Goal: Information Seeking & Learning: Compare options

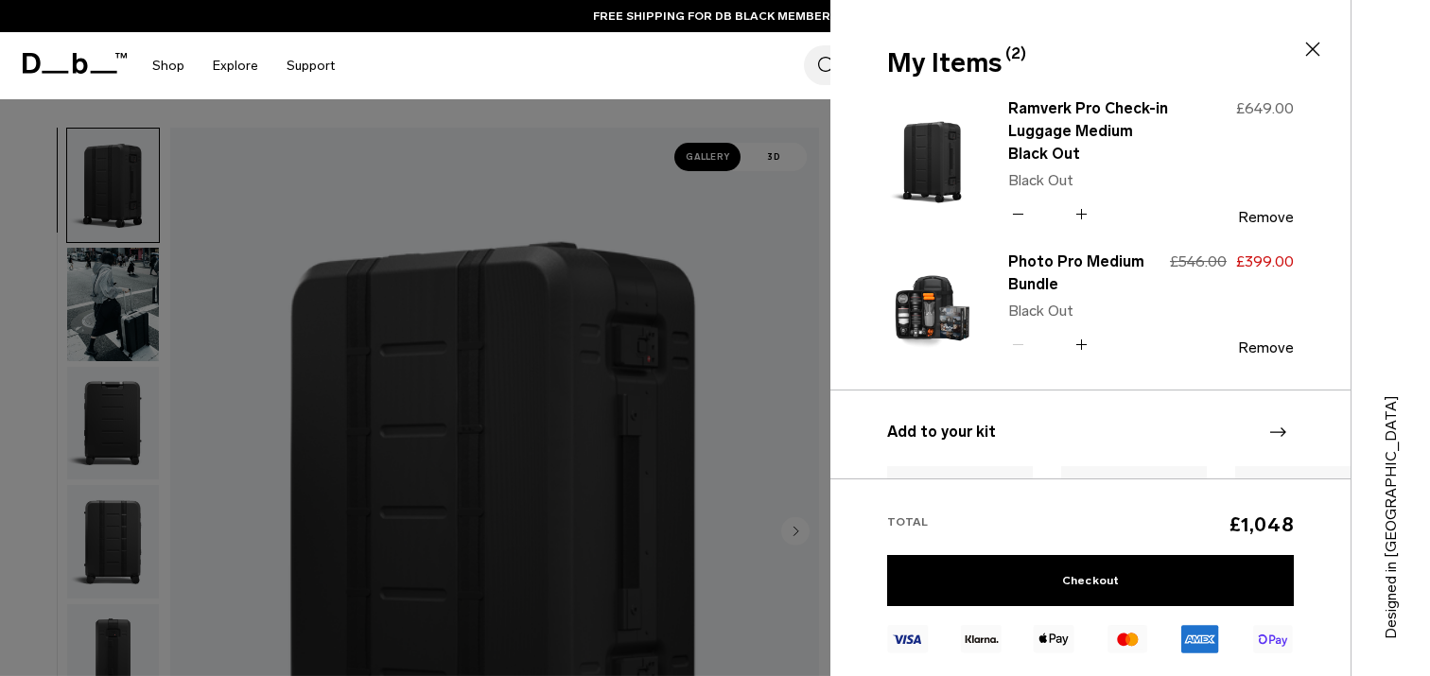
click at [661, 258] on div at bounding box center [715, 338] width 1430 height 676
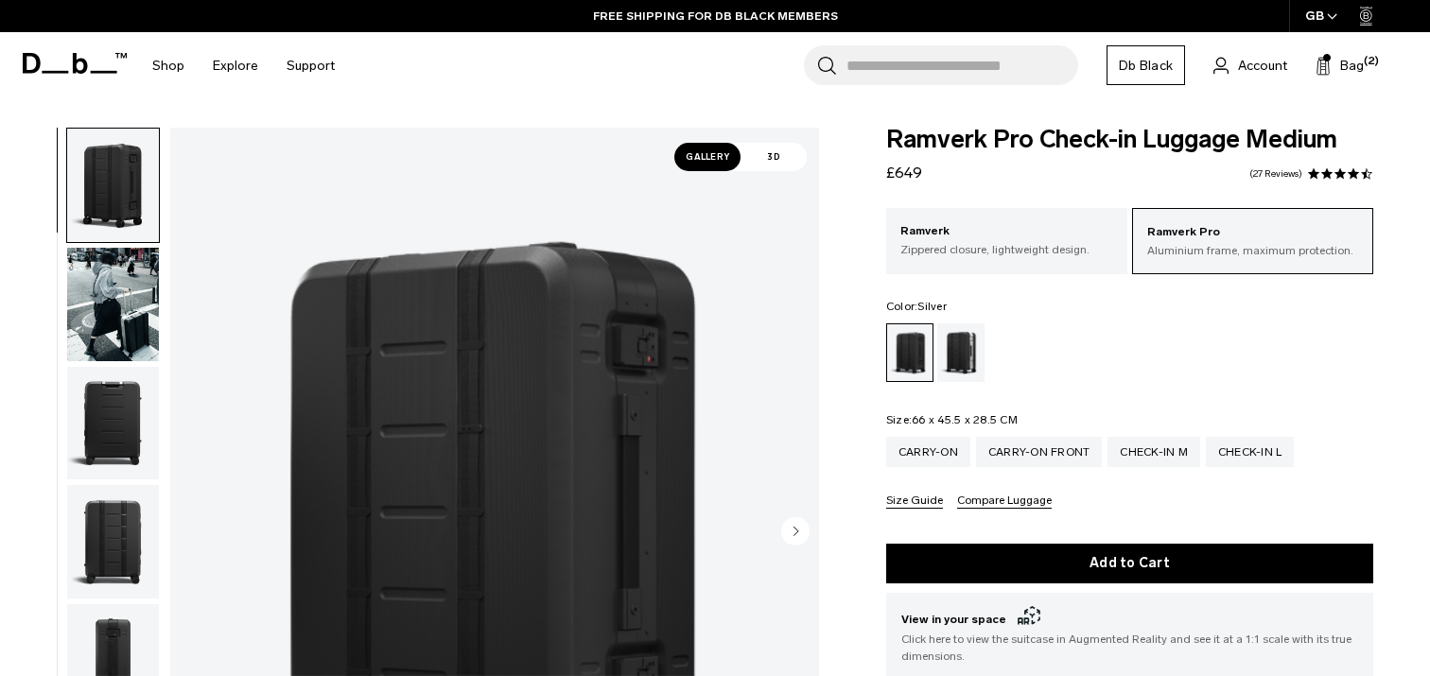
click at [953, 355] on div "Silver" at bounding box center [961, 352] width 48 height 59
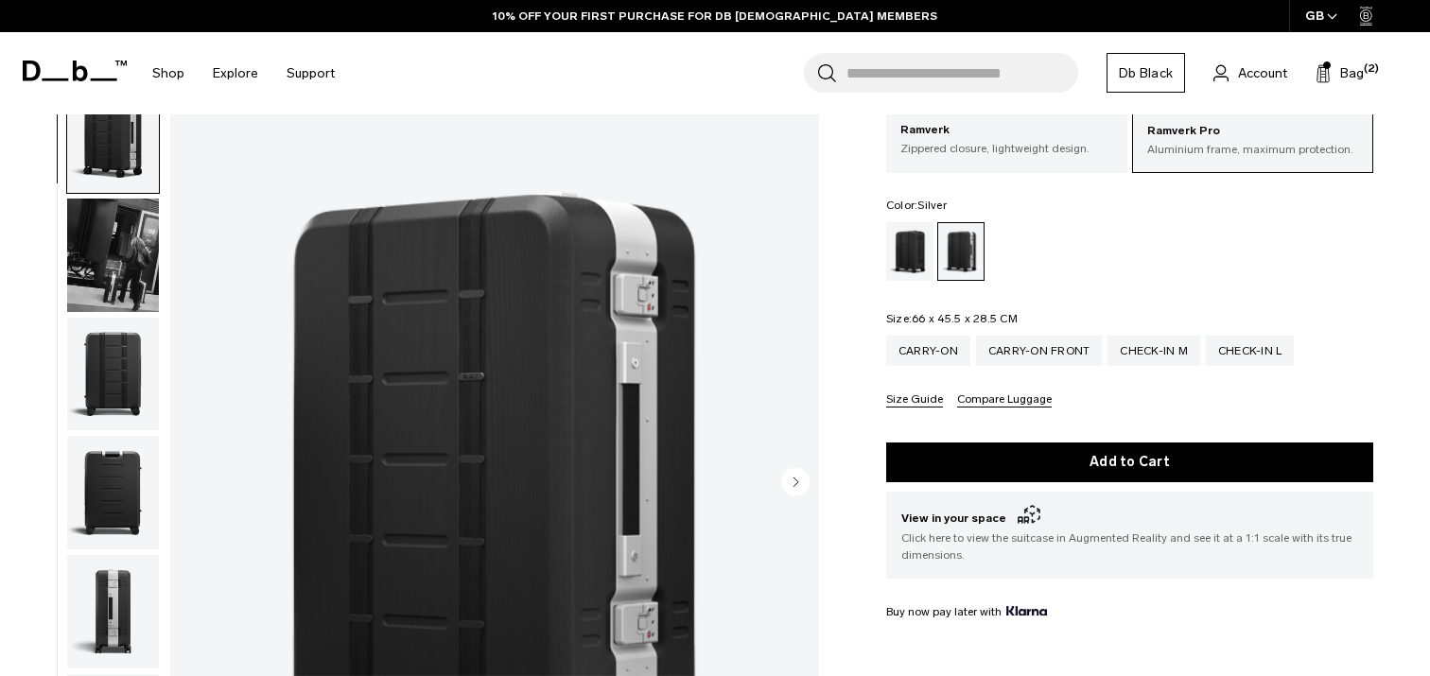
scroll to position [97, 0]
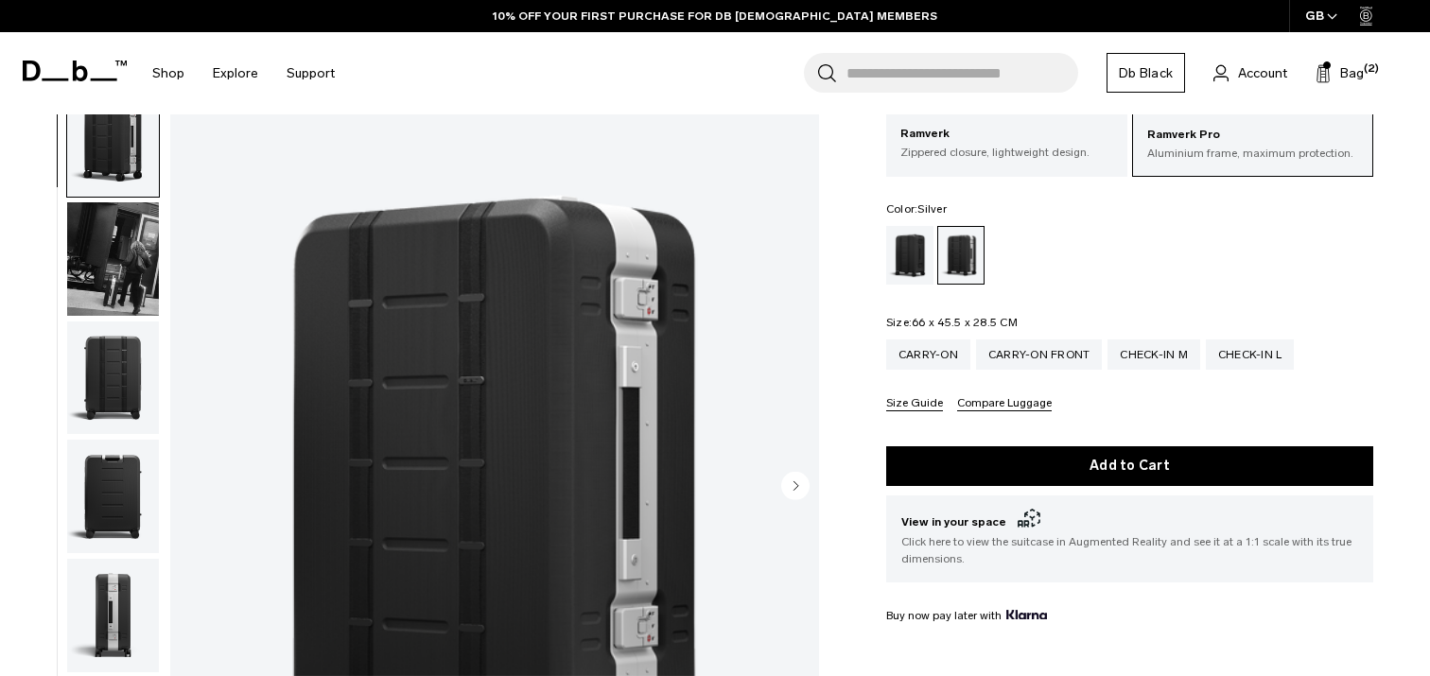
click at [108, 246] on img "button" at bounding box center [113, 258] width 92 height 113
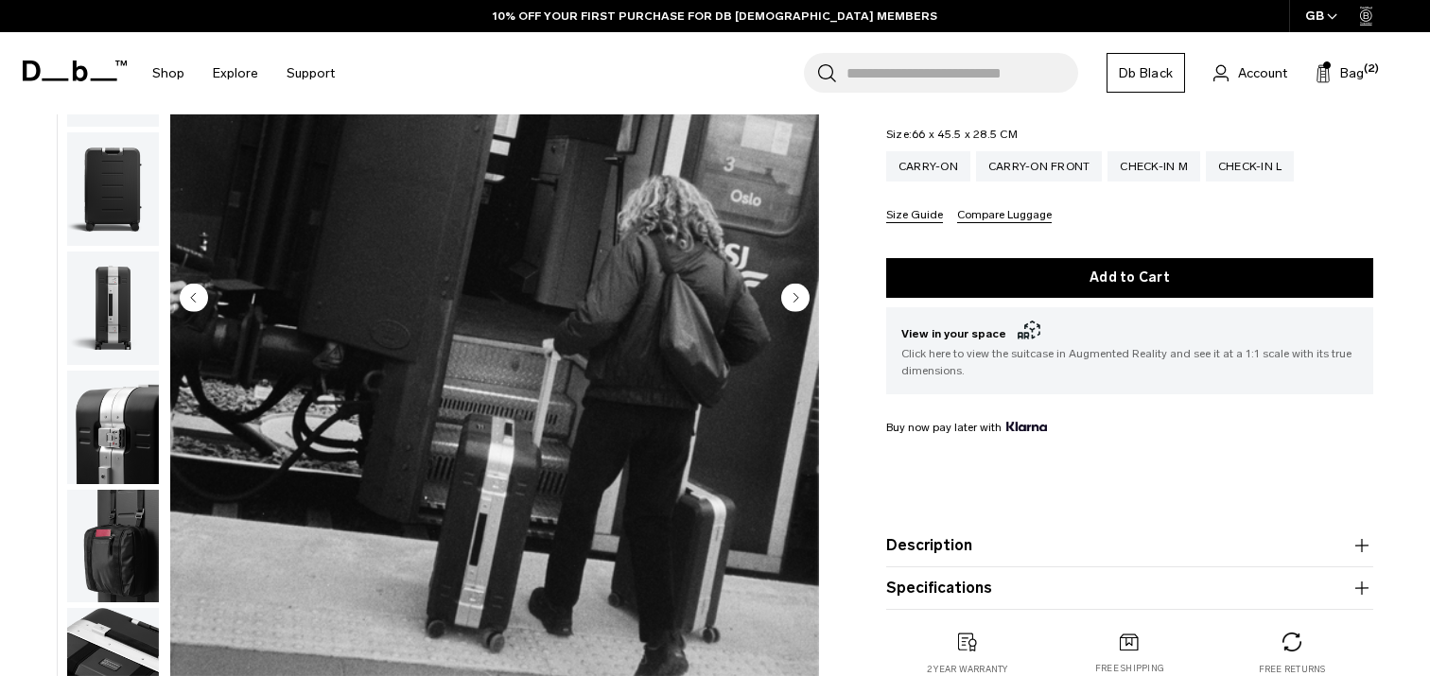
scroll to position [236, 0]
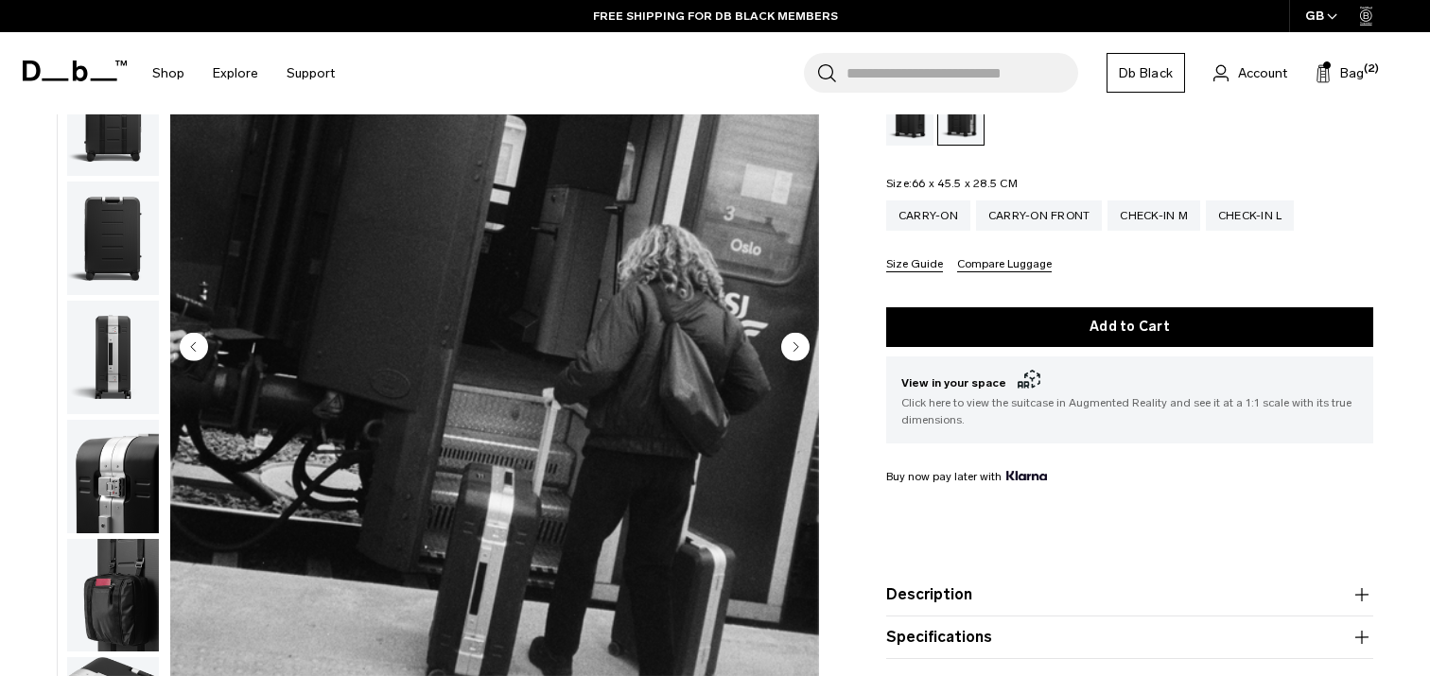
click at [106, 241] on img "button" at bounding box center [113, 238] width 92 height 113
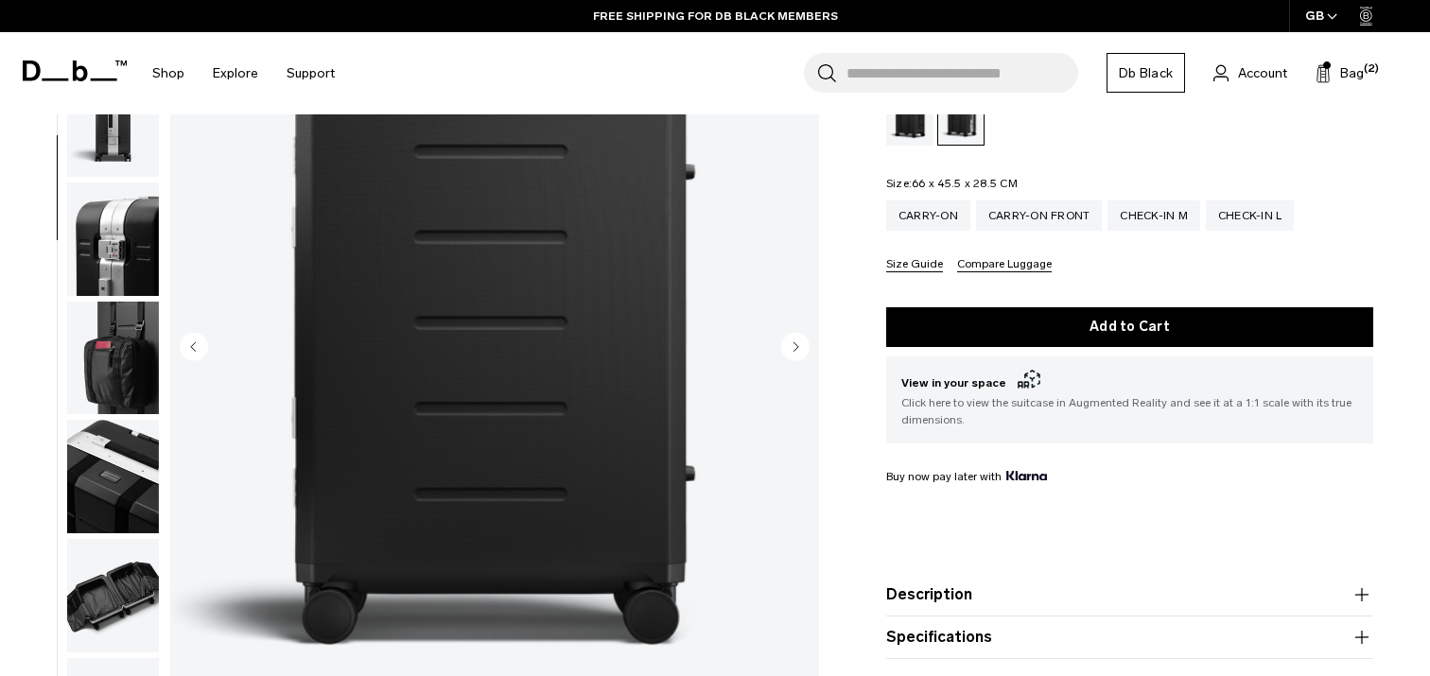
click at [101, 257] on img "button" at bounding box center [113, 238] width 92 height 113
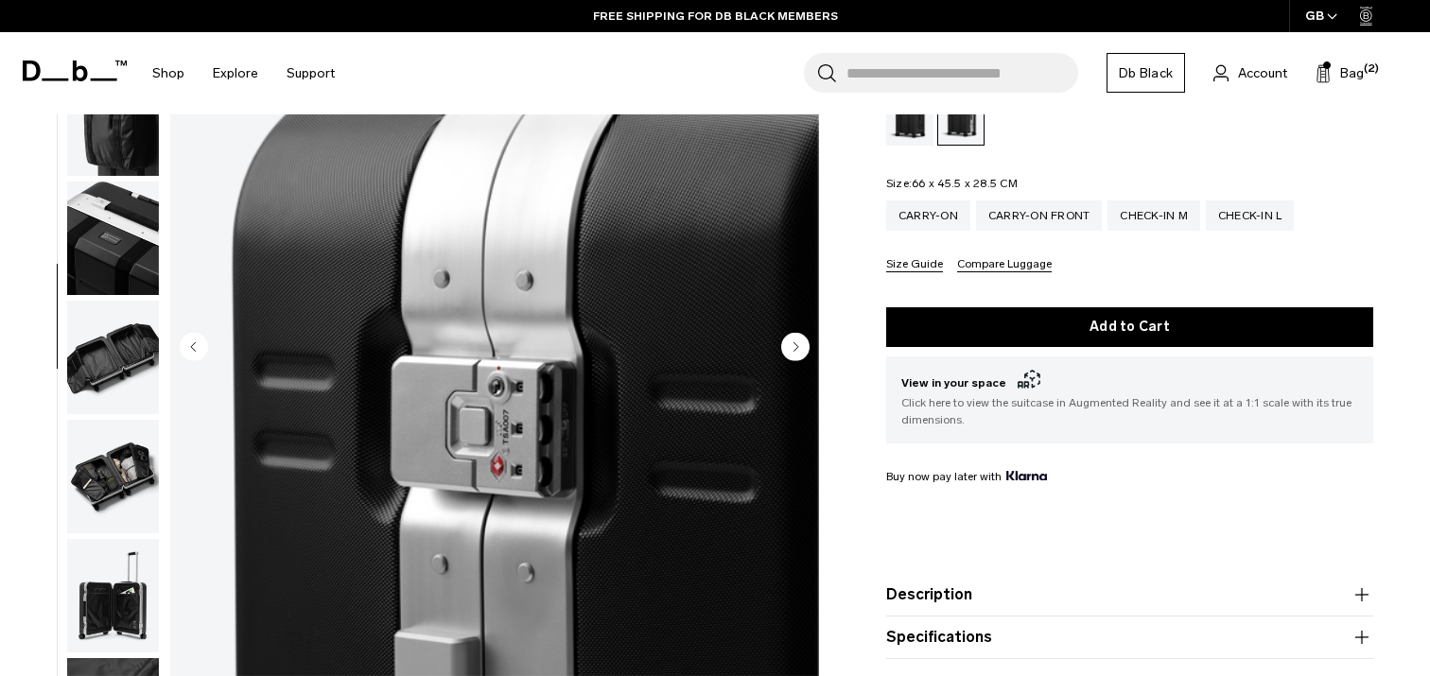
click at [110, 267] on img "button" at bounding box center [113, 238] width 92 height 113
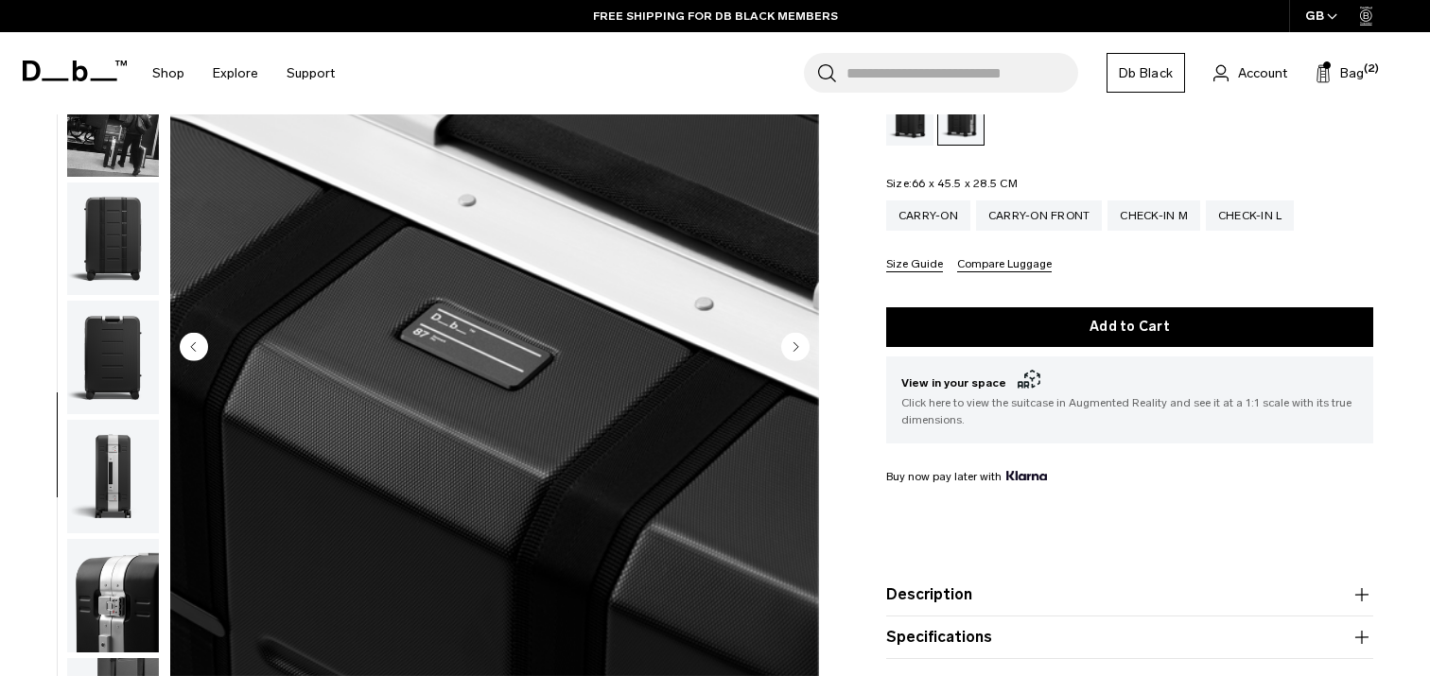
scroll to position [0, 0]
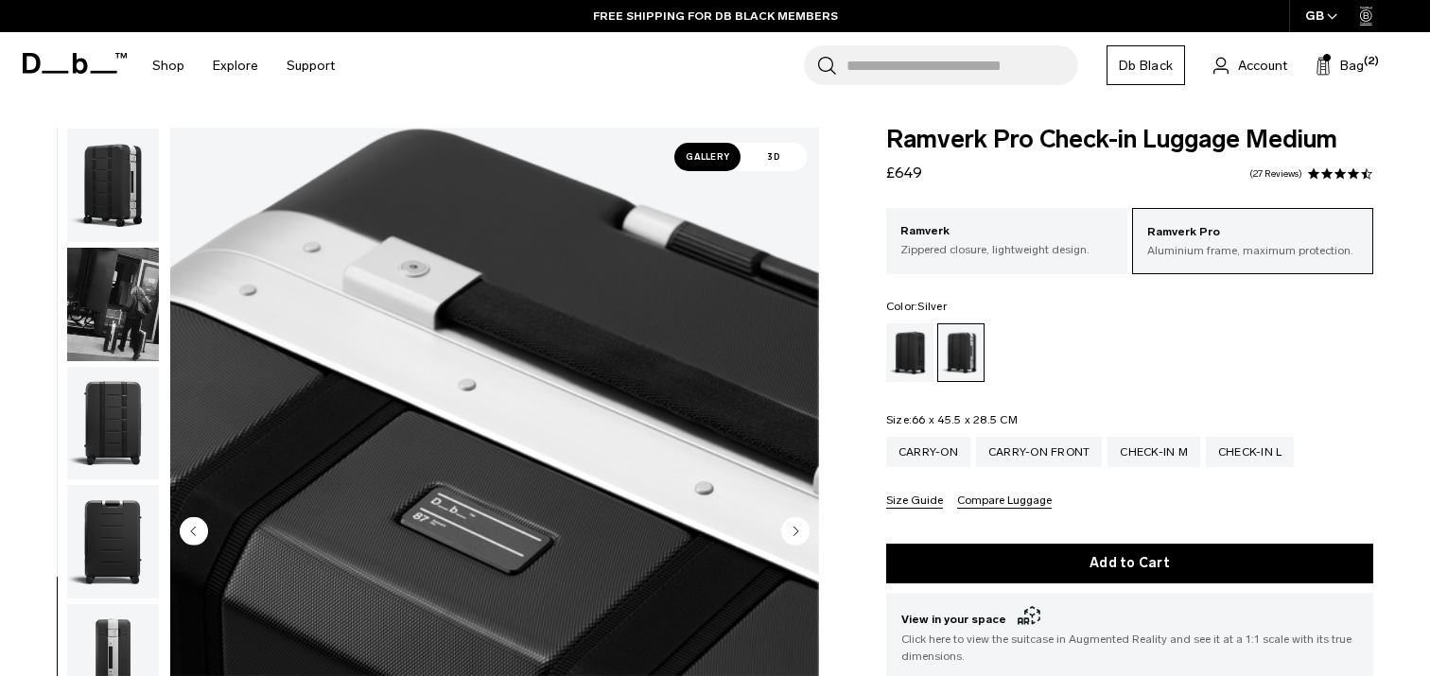
click at [114, 182] on img "button" at bounding box center [113, 185] width 92 height 113
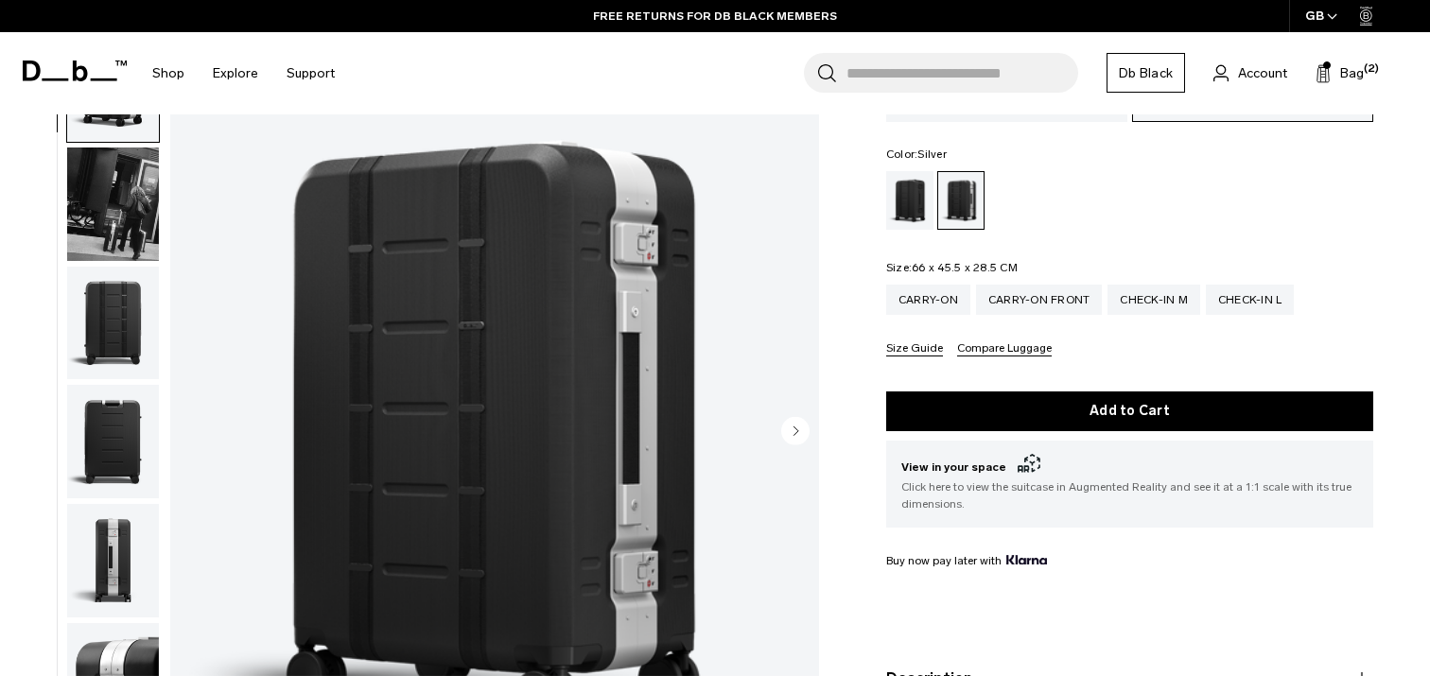
scroll to position [142, 0]
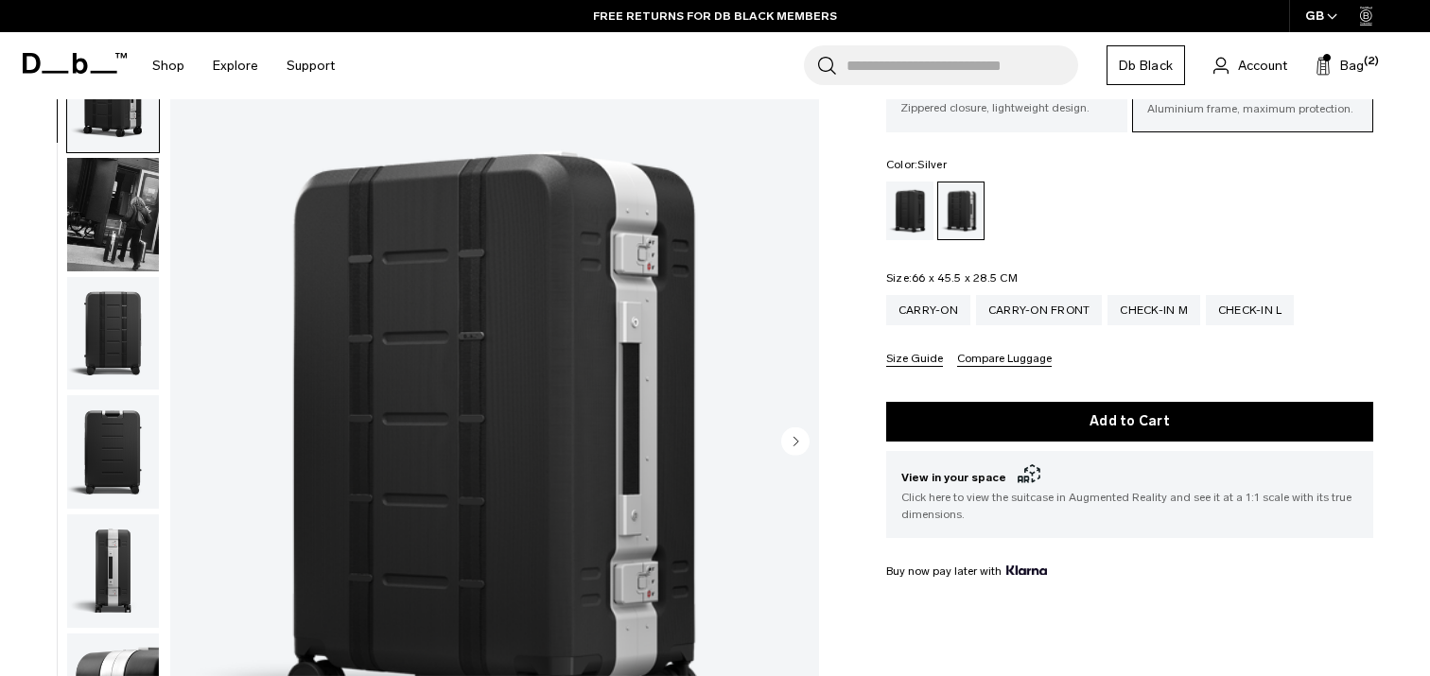
click at [99, 302] on img "button" at bounding box center [113, 332] width 92 height 113
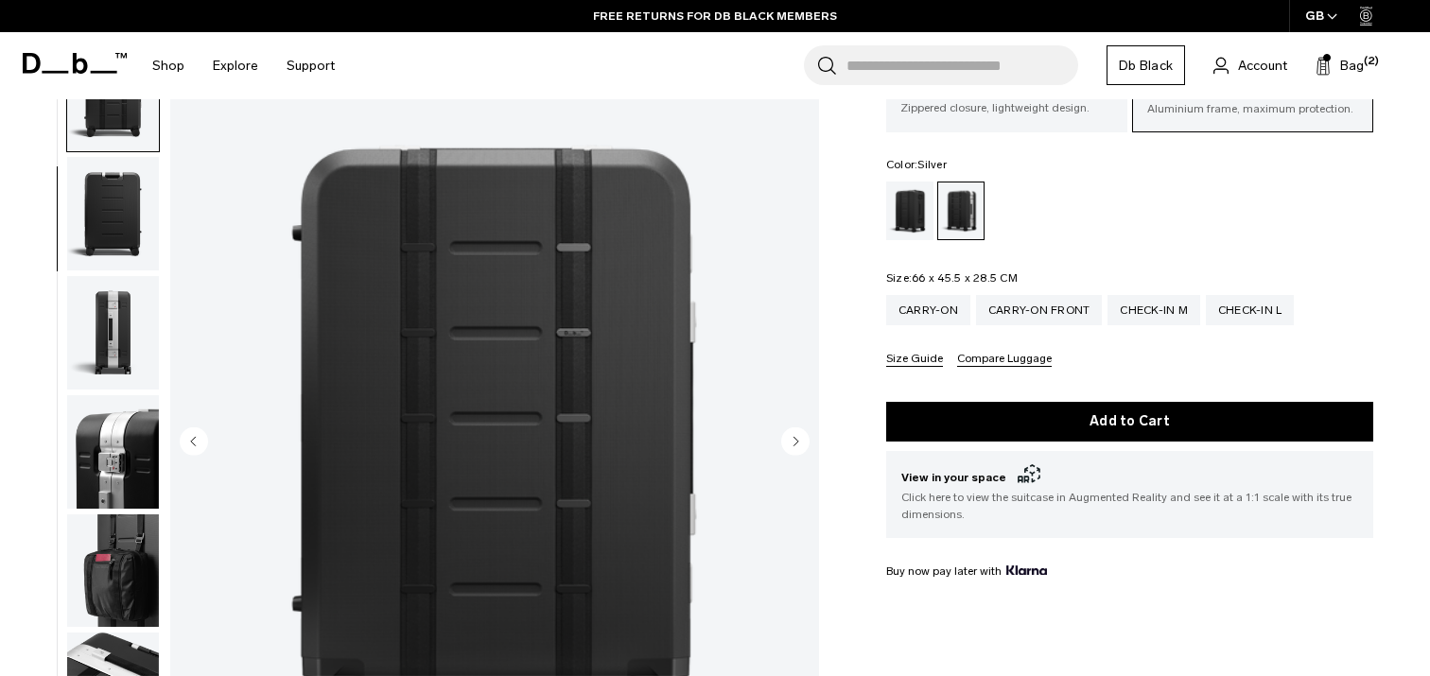
click at [110, 223] on img "button" at bounding box center [113, 213] width 92 height 113
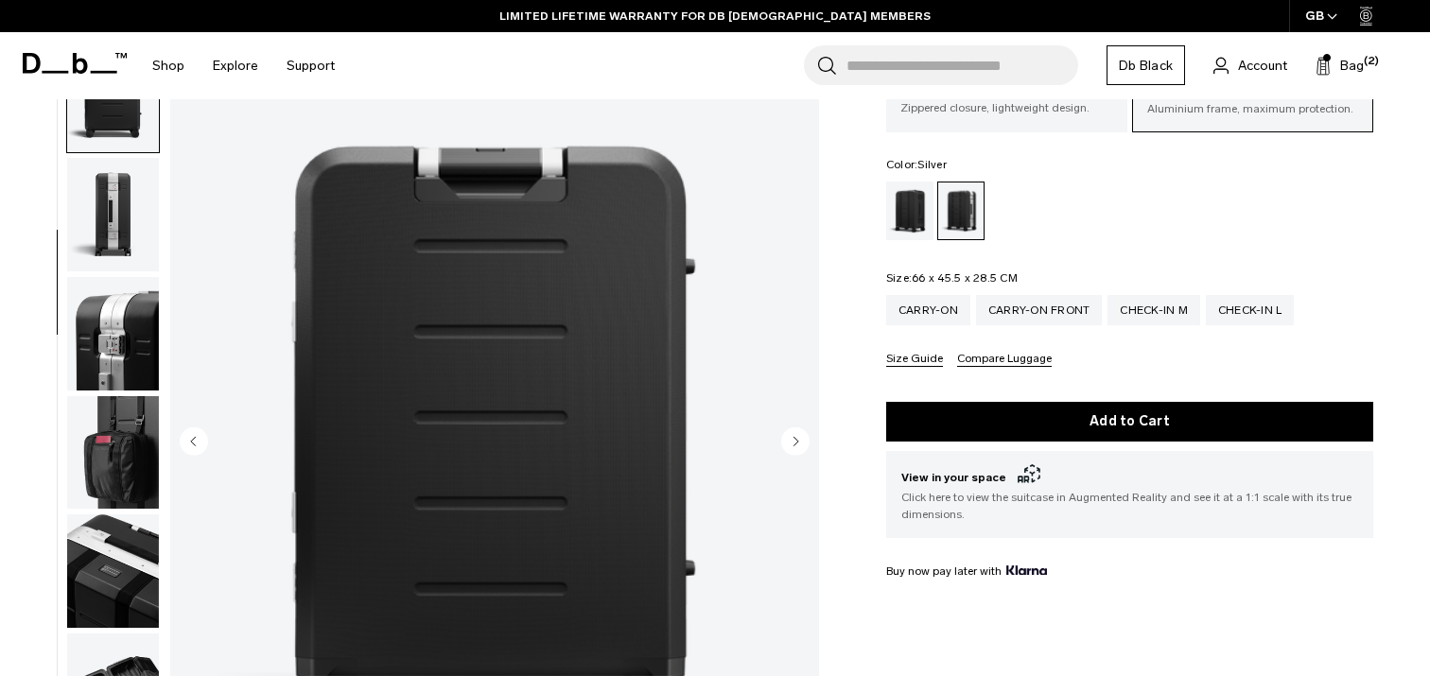
click at [111, 230] on img "button" at bounding box center [113, 214] width 92 height 113
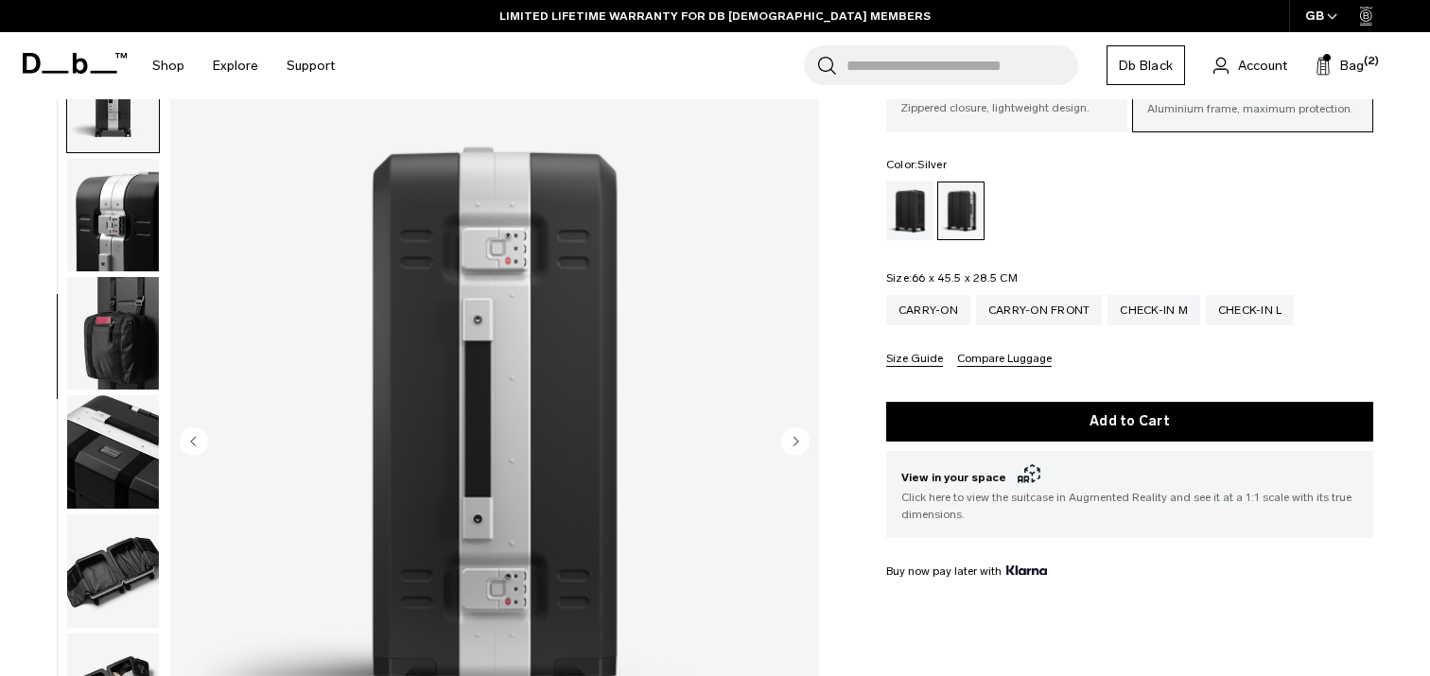
click at [106, 249] on img "button" at bounding box center [113, 214] width 92 height 113
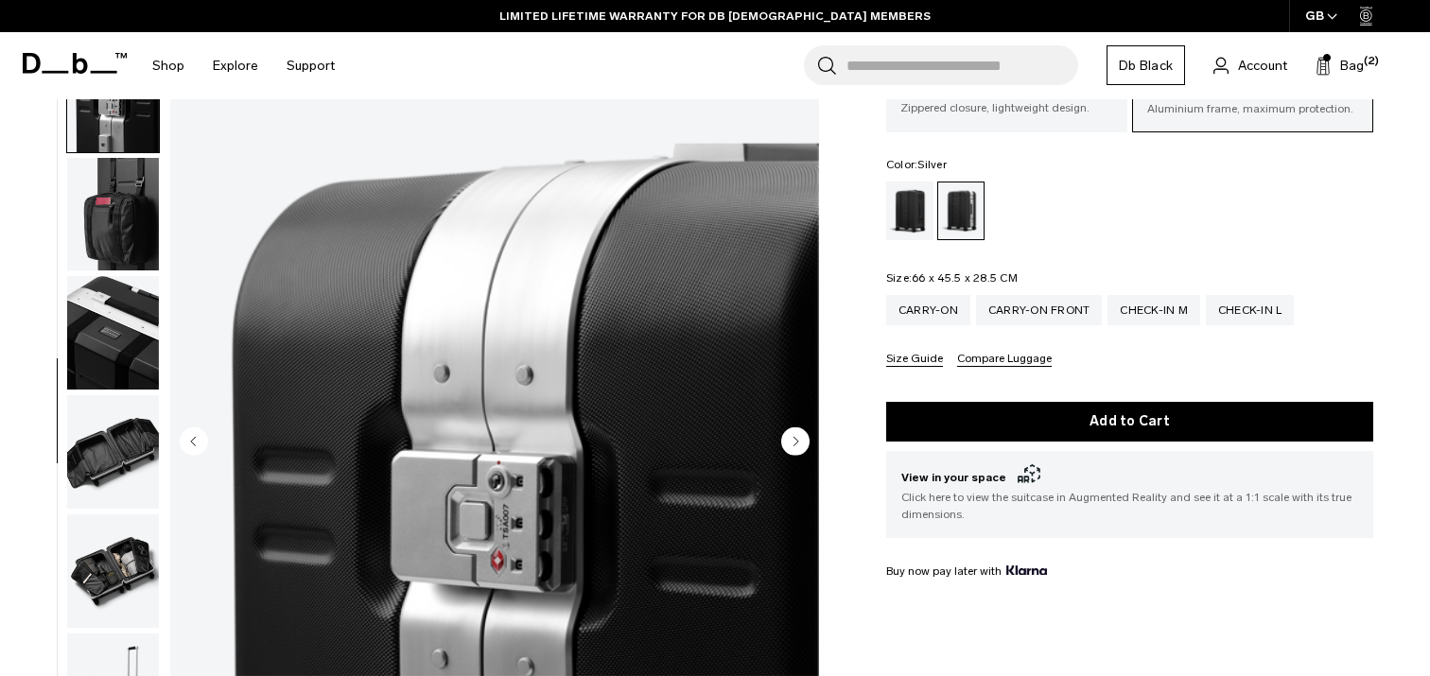
click at [114, 366] on img "button" at bounding box center [113, 332] width 92 height 113
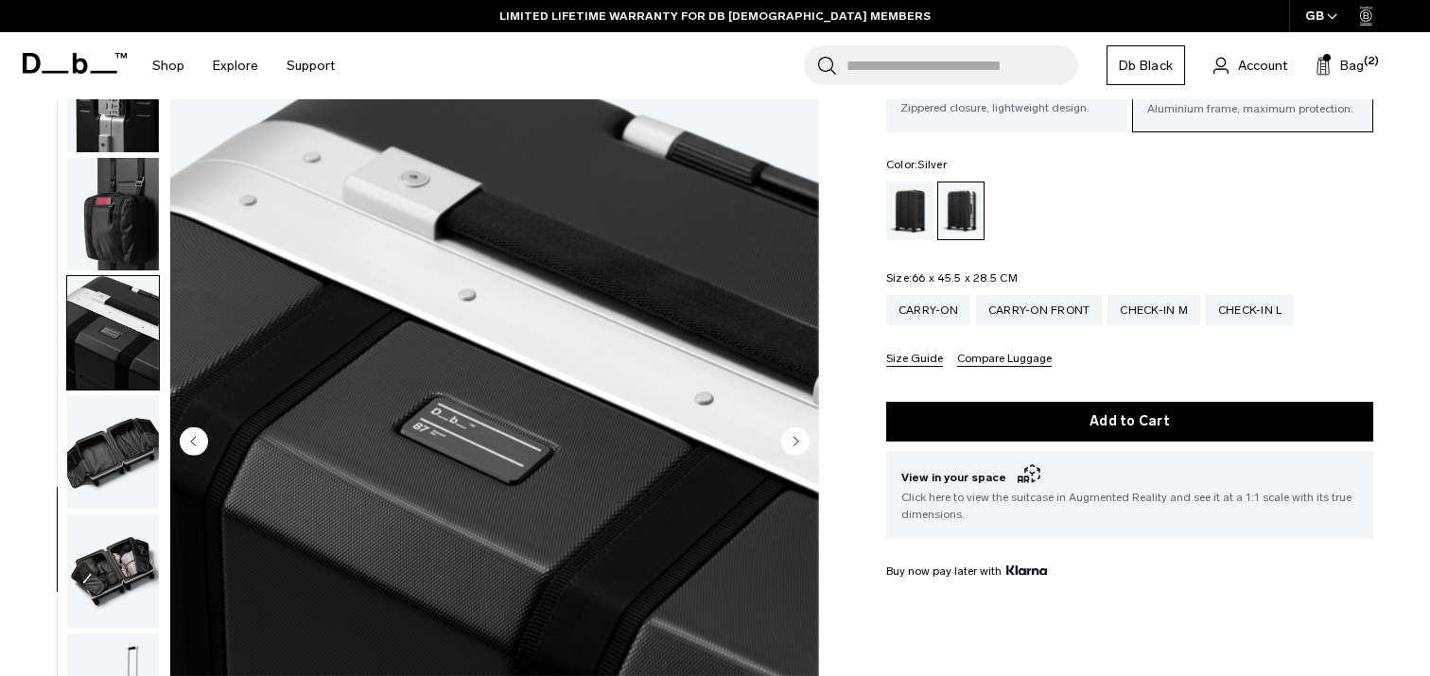
scroll to position [613, 0]
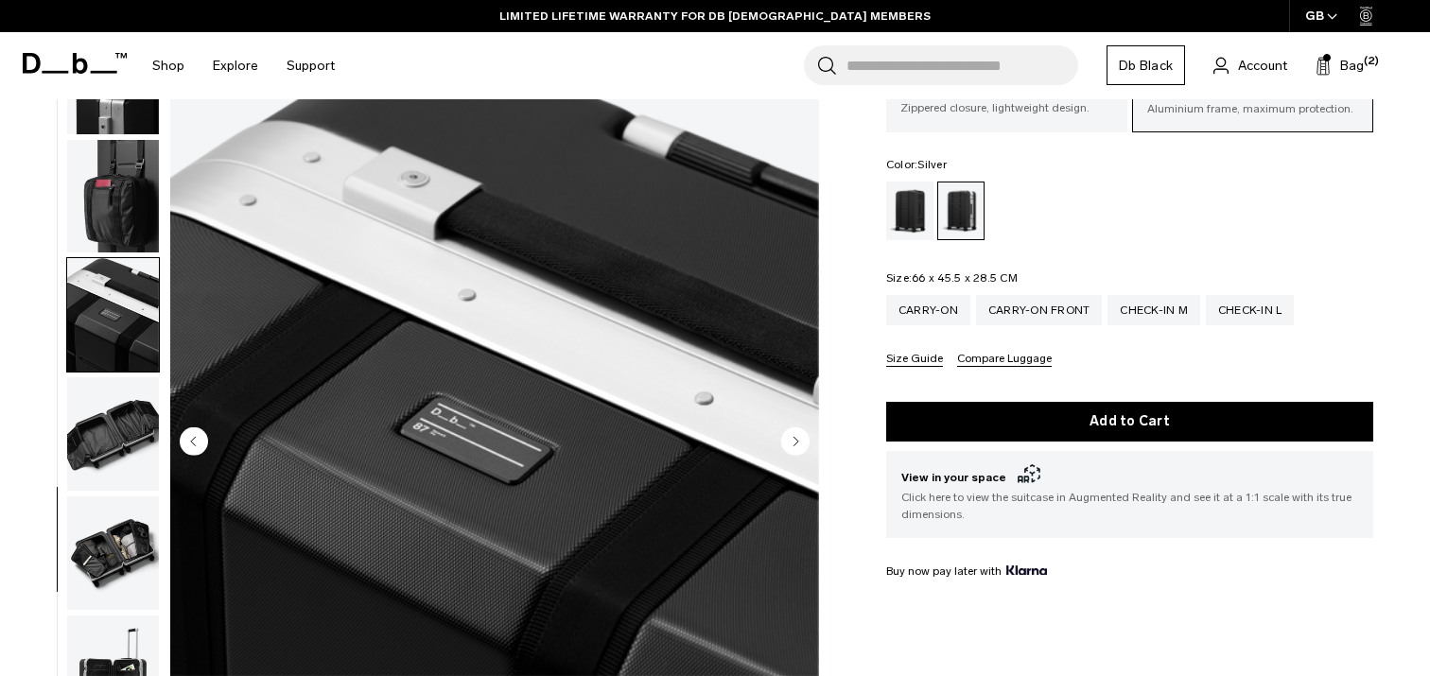
click at [129, 438] on img "button" at bounding box center [113, 433] width 92 height 113
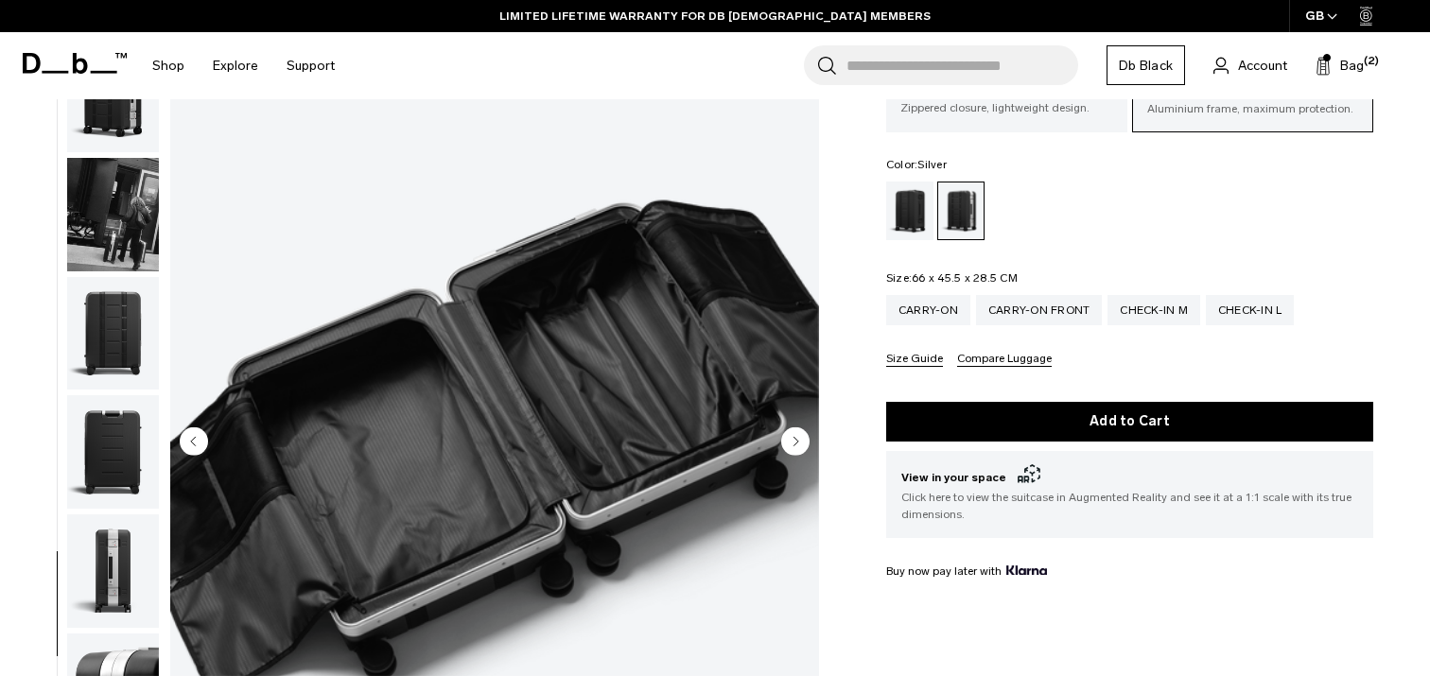
scroll to position [0, 0]
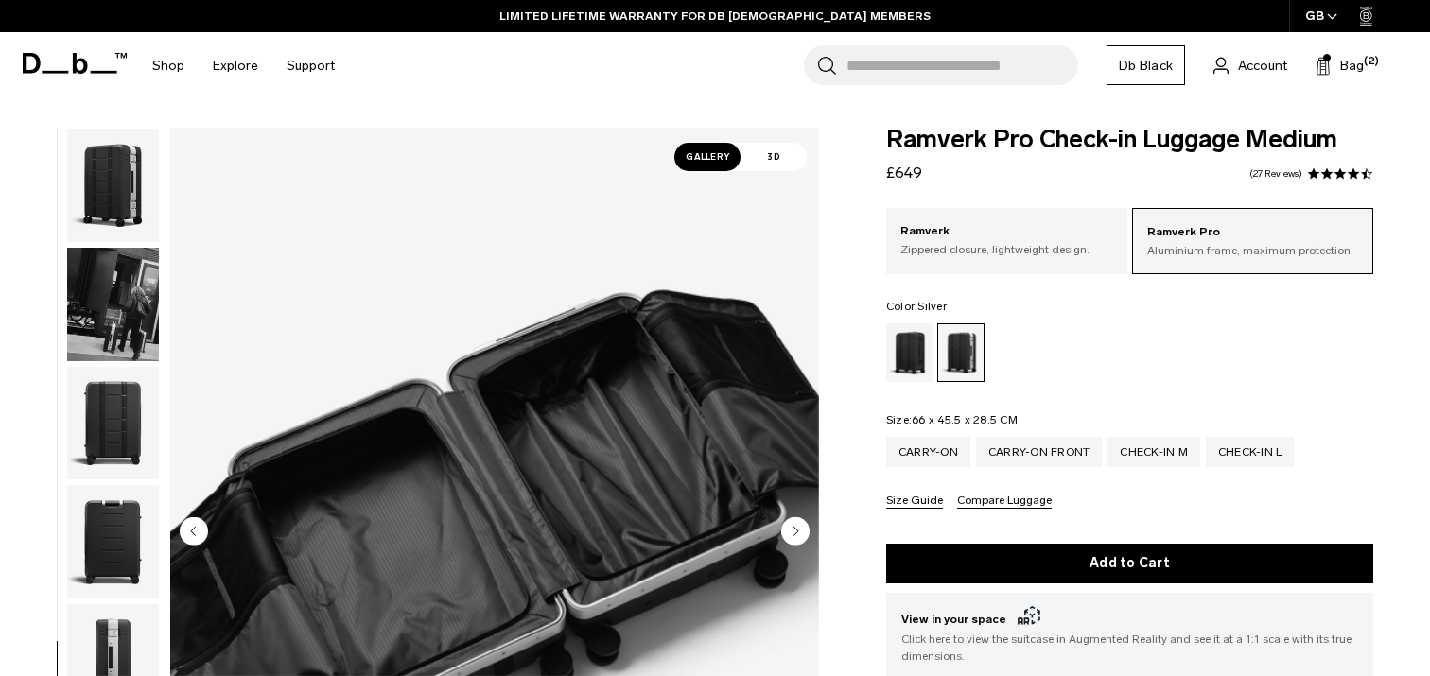
click at [110, 130] on img "button" at bounding box center [113, 185] width 92 height 113
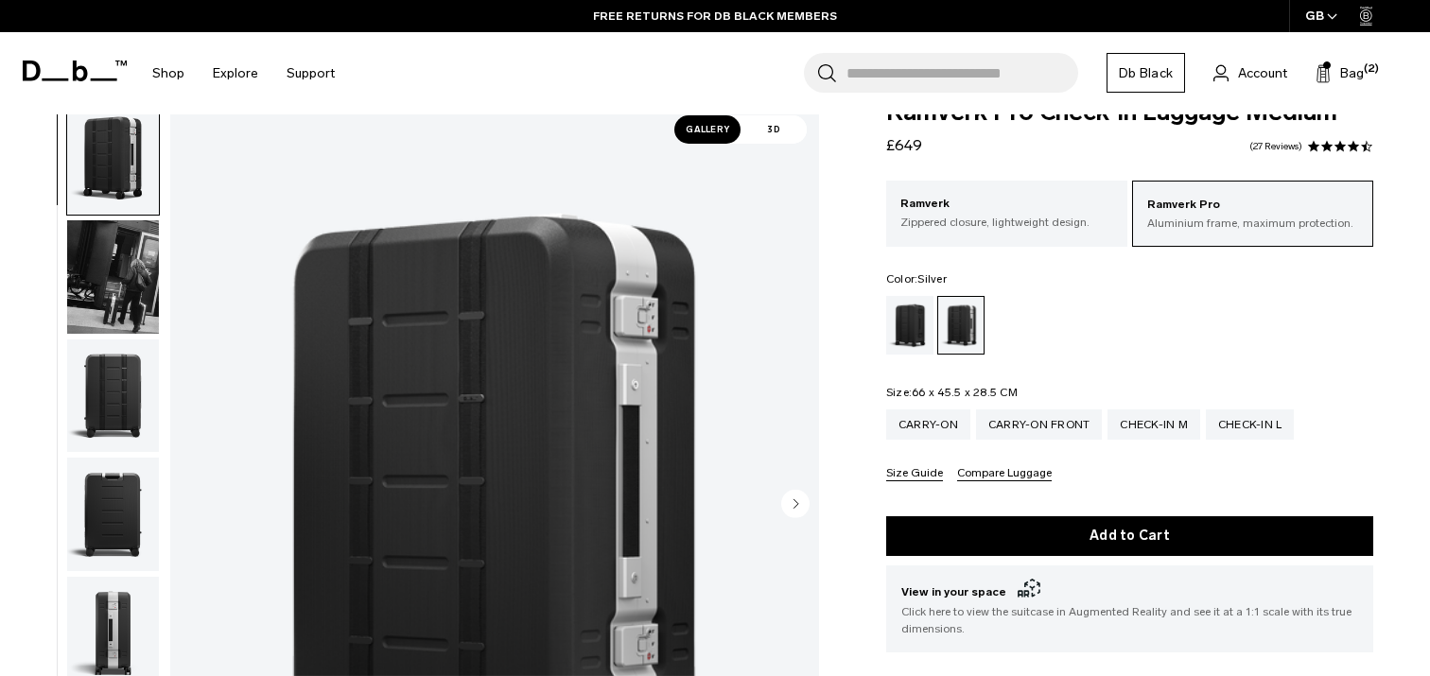
scroll to position [11, 0]
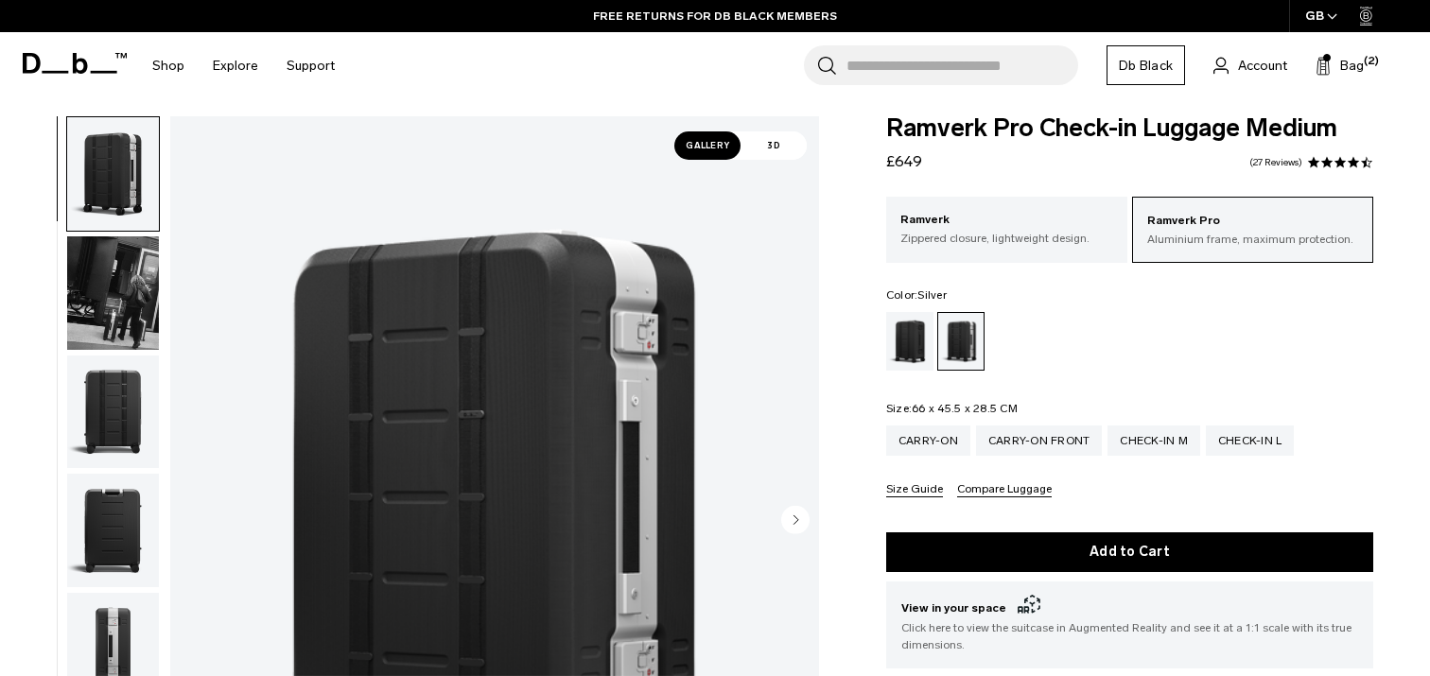
click at [88, 312] on img "button" at bounding box center [113, 292] width 92 height 113
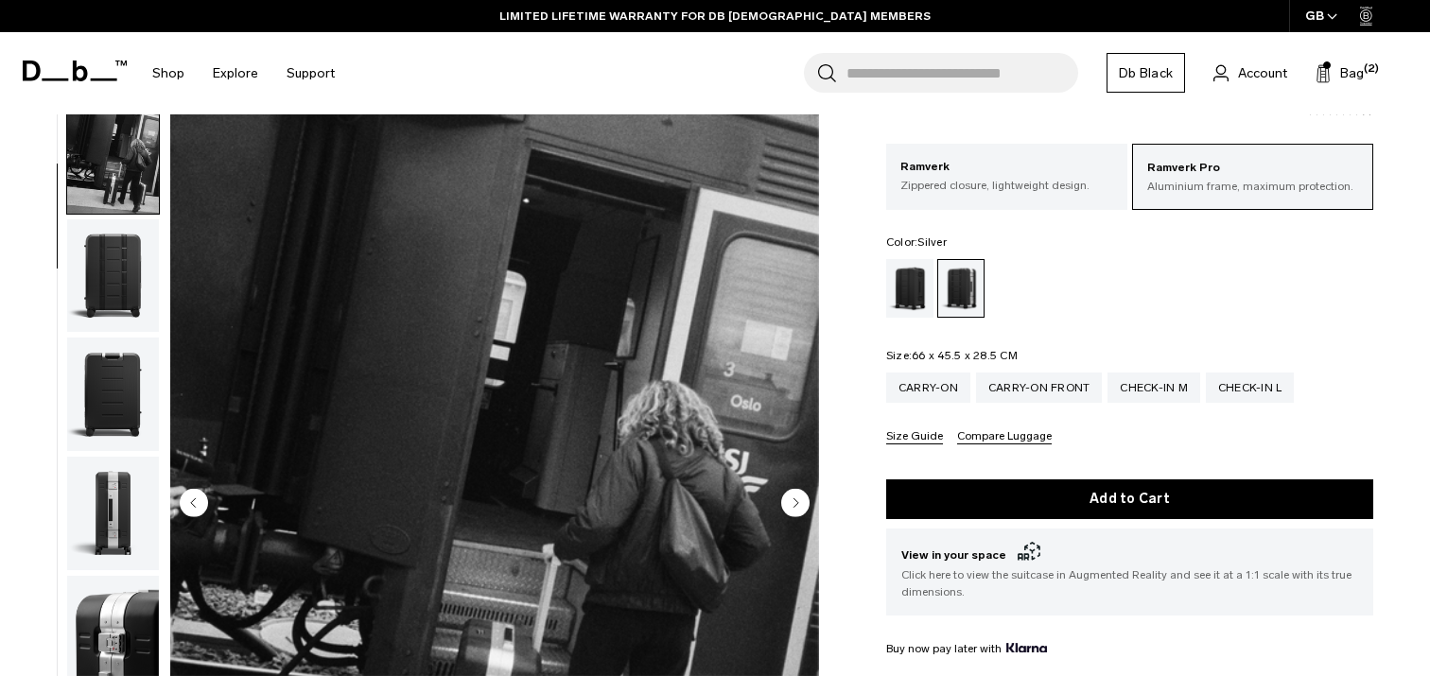
scroll to position [0, 0]
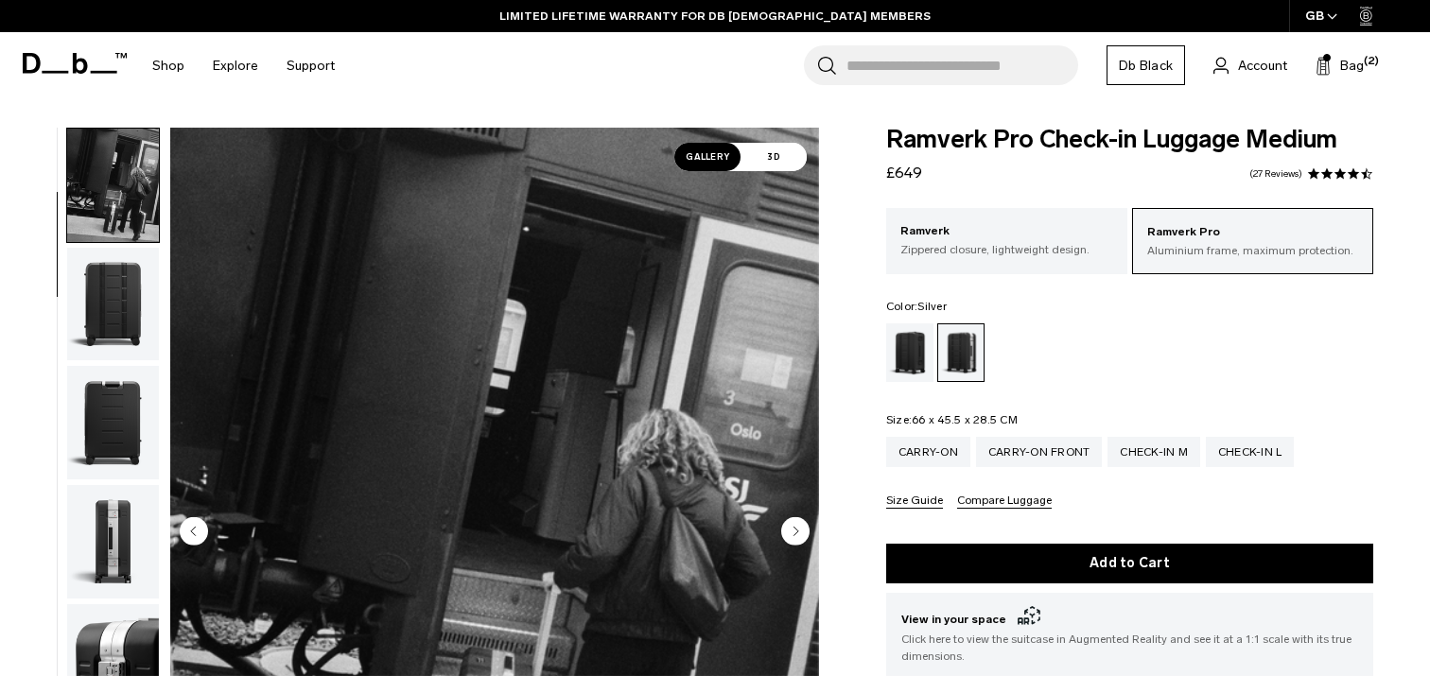
click at [922, 360] on div "Black Out" at bounding box center [910, 352] width 48 height 59
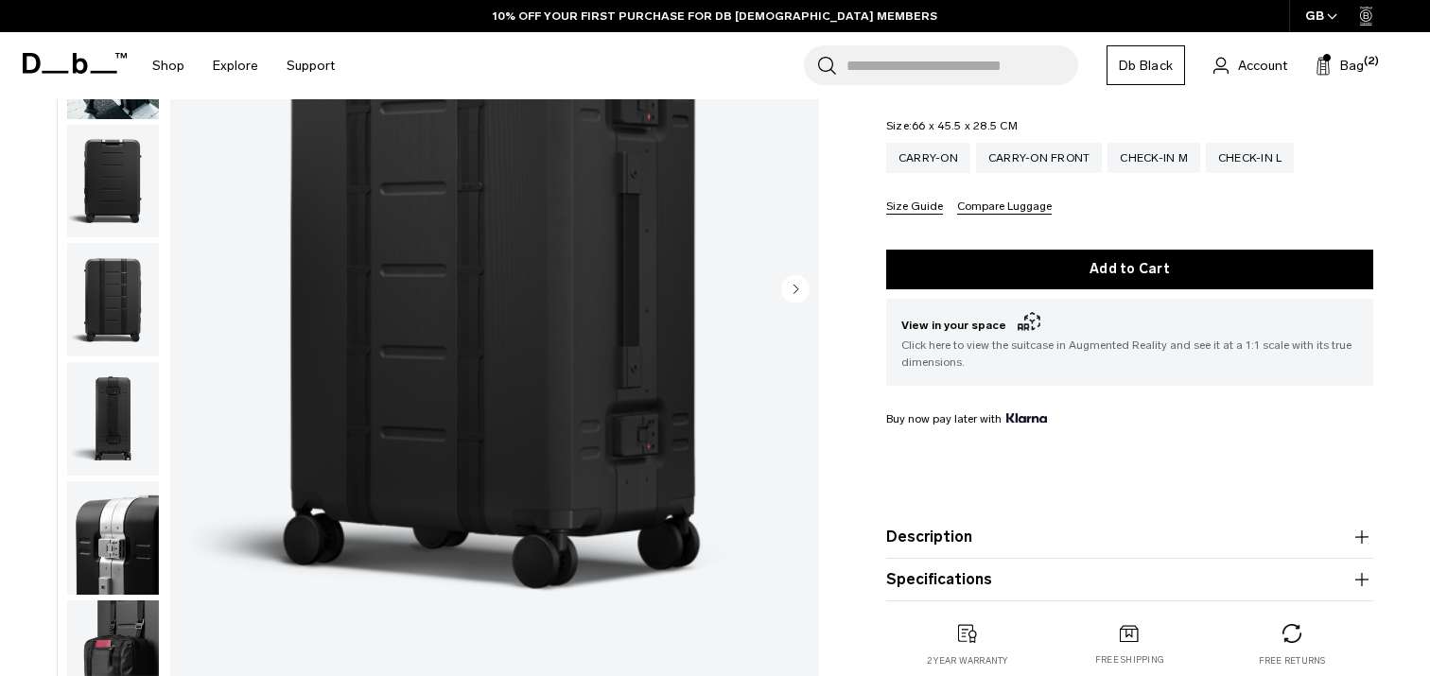
click at [103, 86] on span at bounding box center [75, 63] width 104 height 72
click at [114, 108] on img "button" at bounding box center [113, 62] width 92 height 113
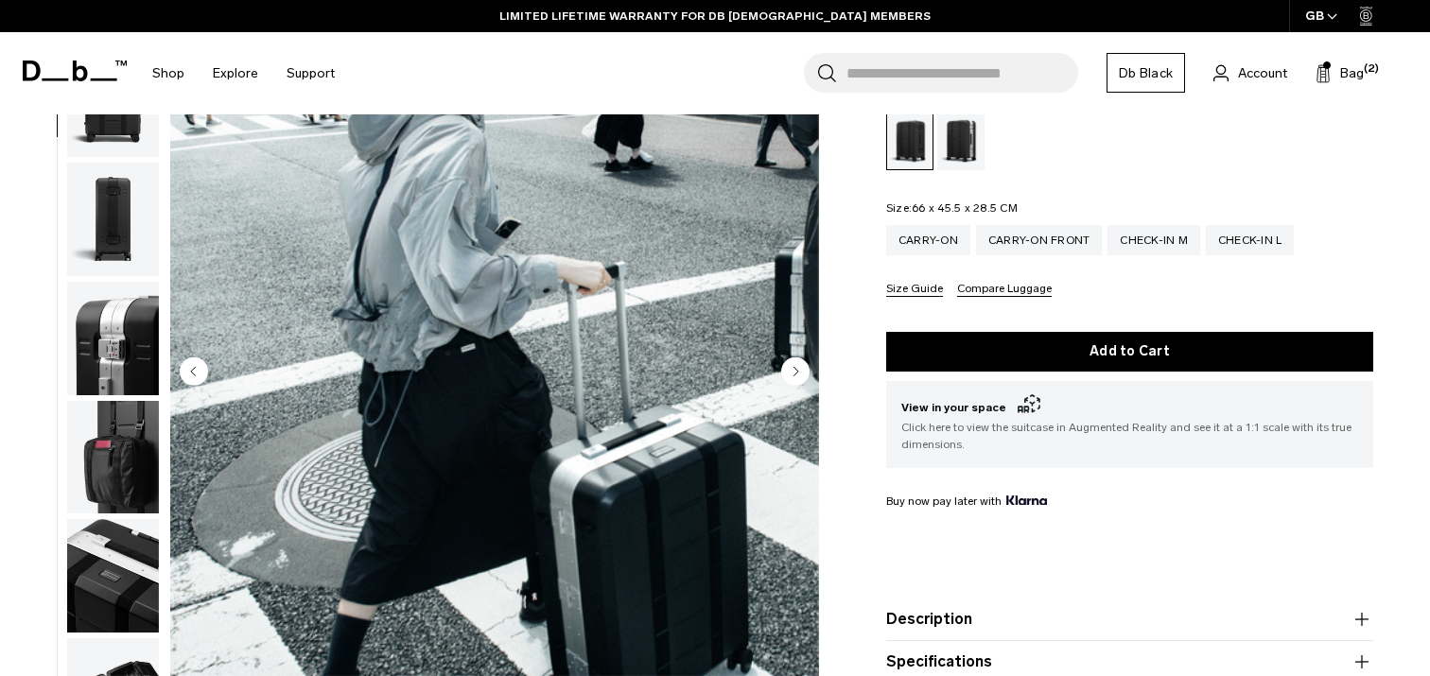
scroll to position [297, 0]
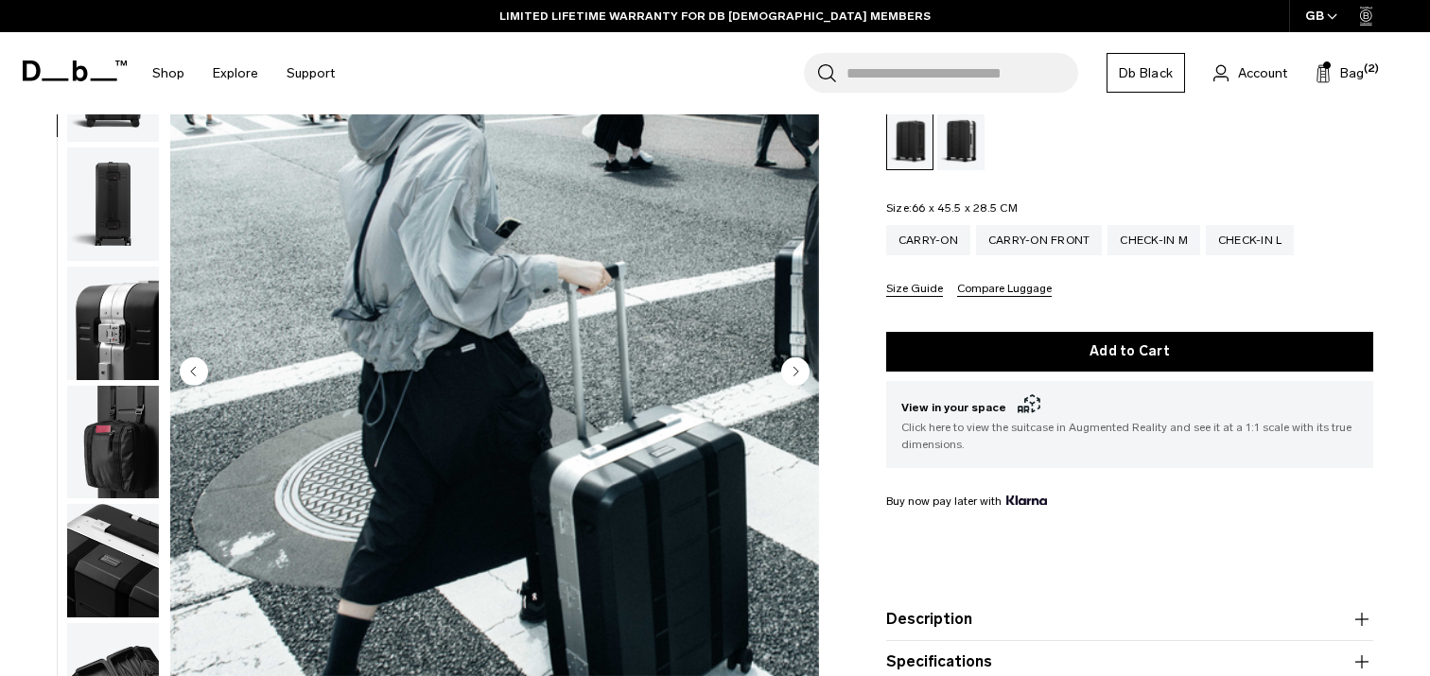
click at [108, 209] on img "button" at bounding box center [113, 203] width 92 height 113
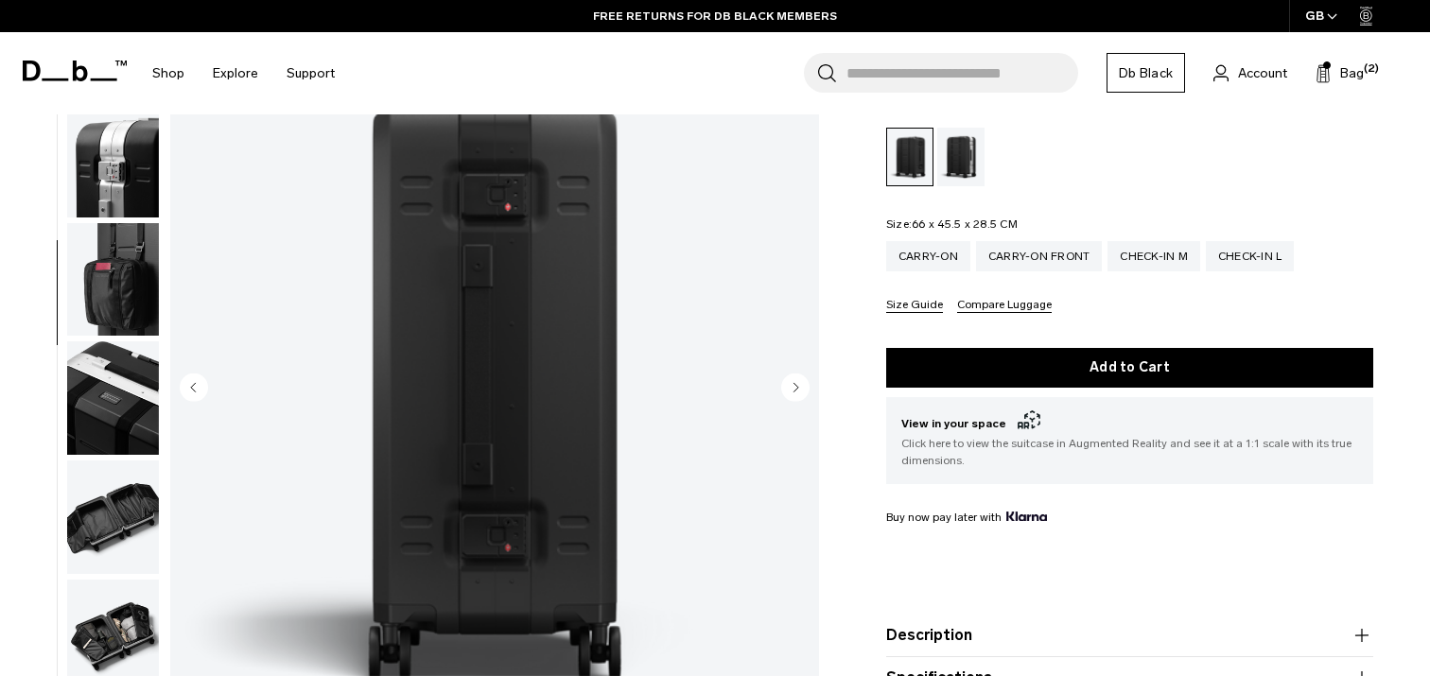
scroll to position [197, 0]
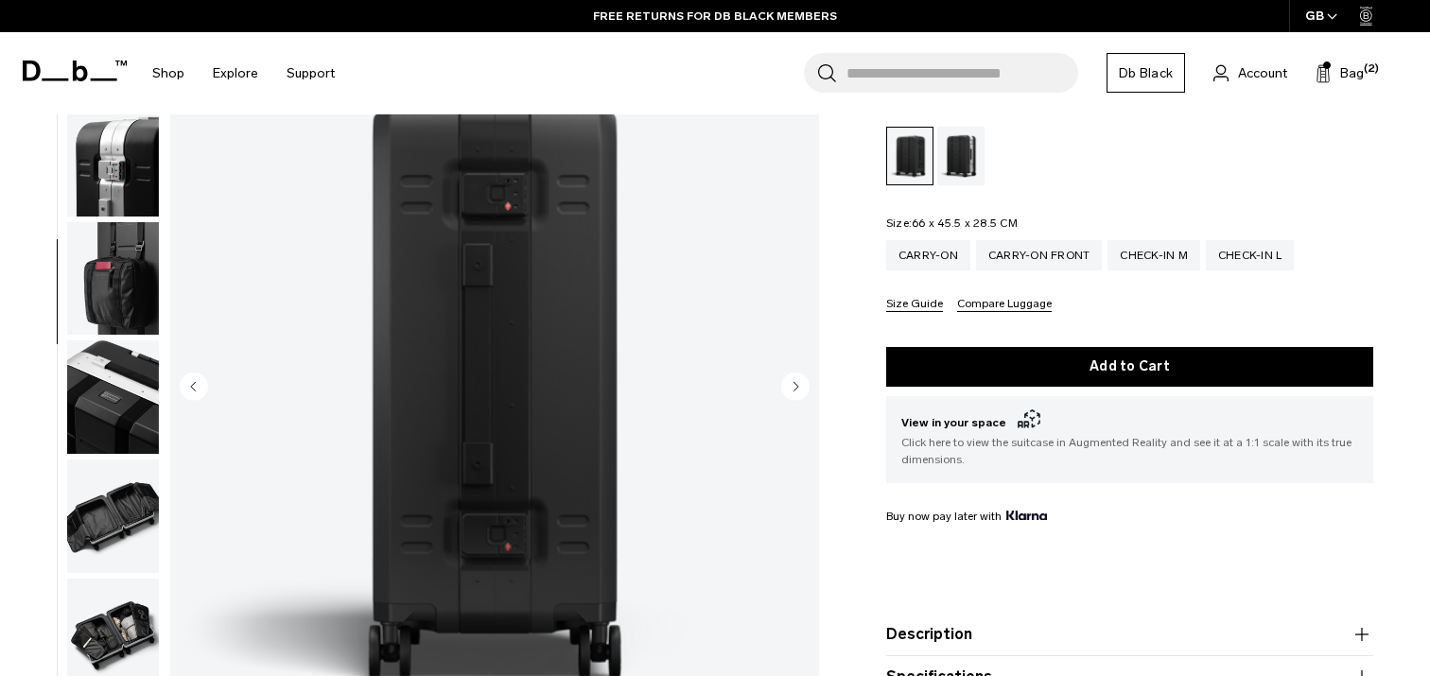
click at [103, 275] on img "button" at bounding box center [113, 278] width 92 height 113
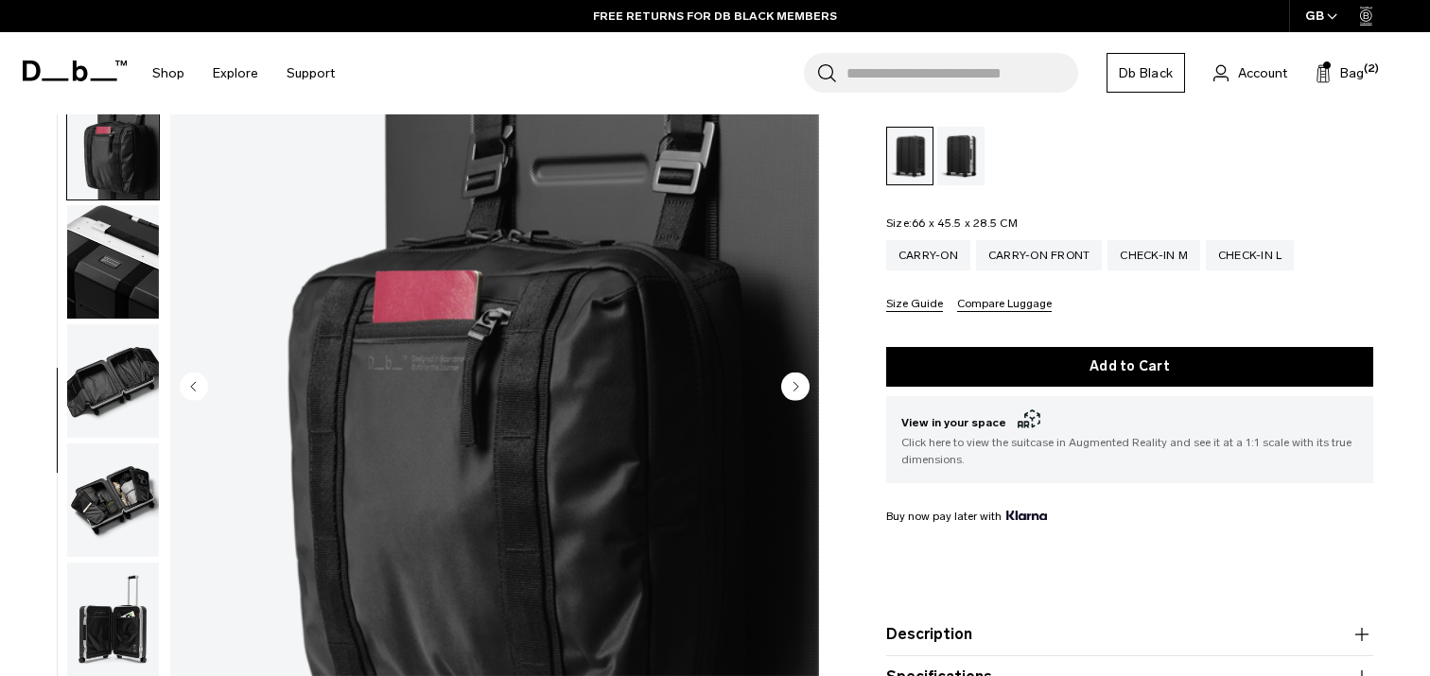
scroll to position [613, 0]
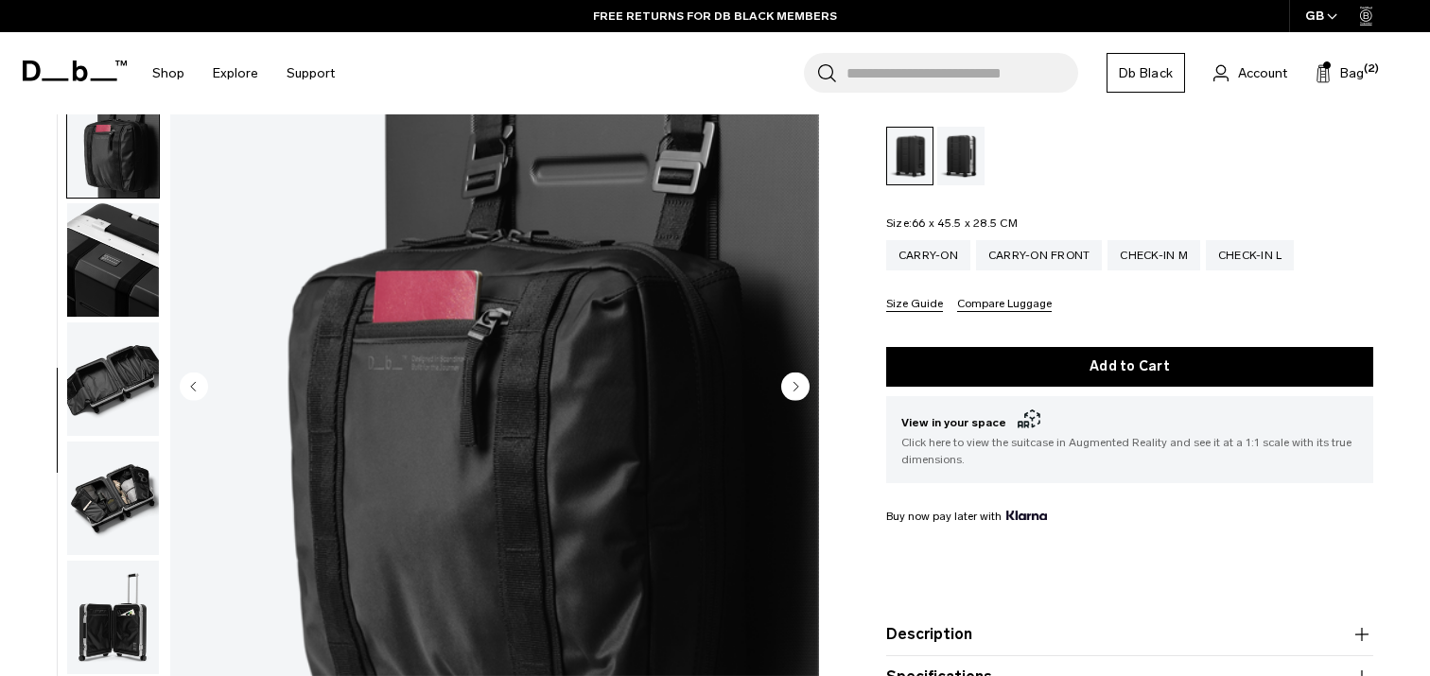
click at [109, 269] on img "button" at bounding box center [113, 259] width 92 height 113
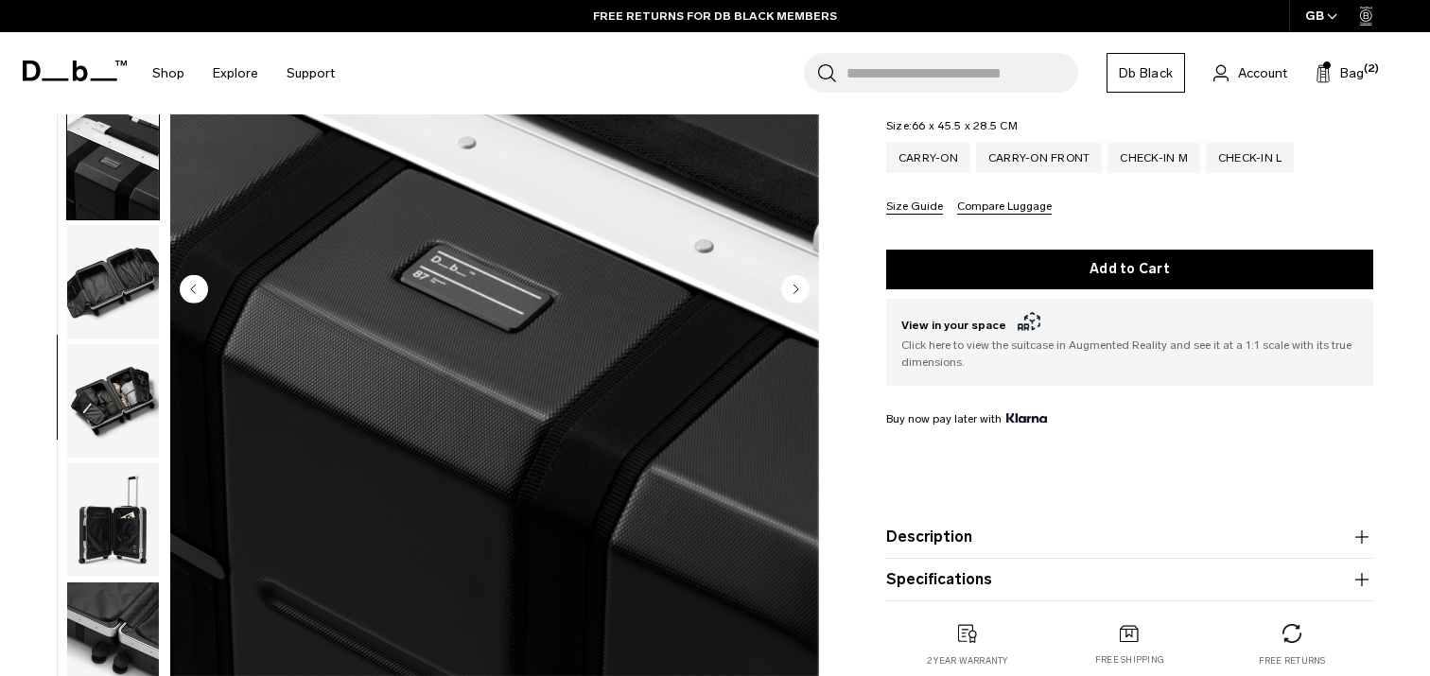
scroll to position [309, 0]
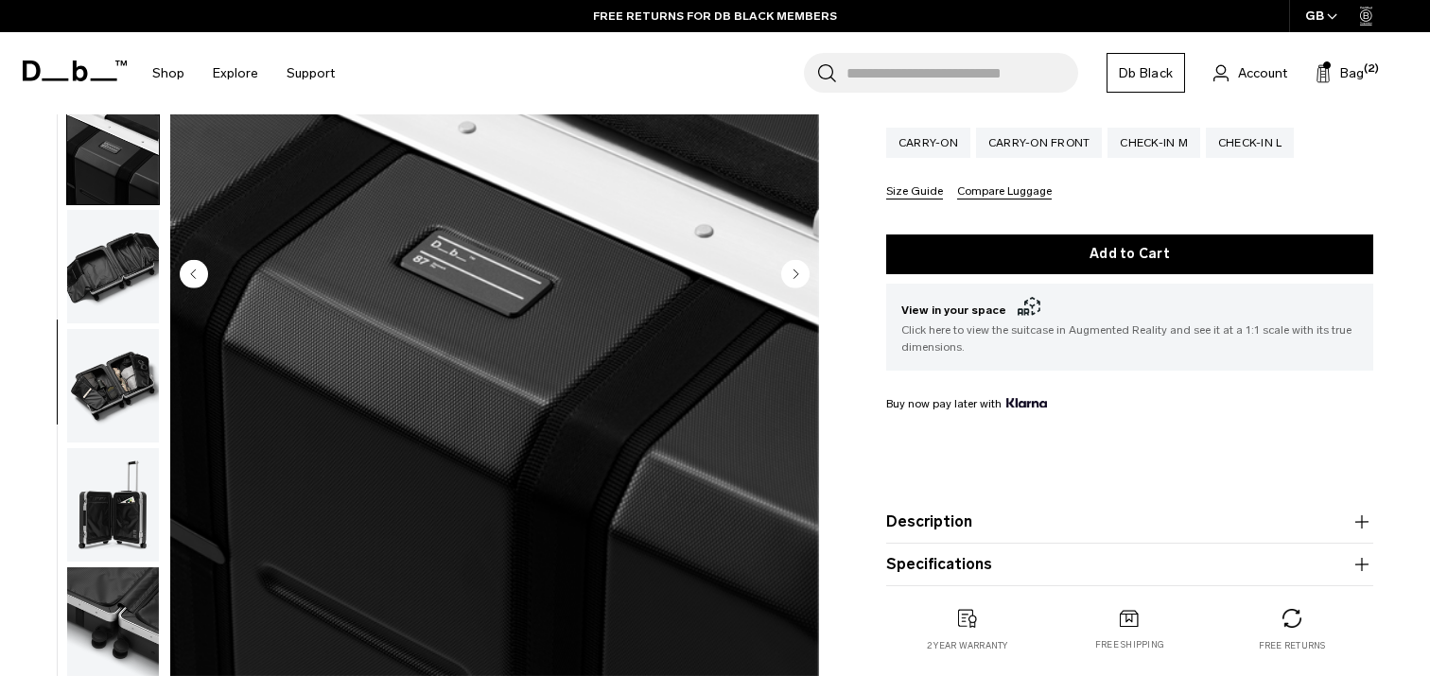
click at [103, 415] on img "button" at bounding box center [113, 385] width 92 height 113
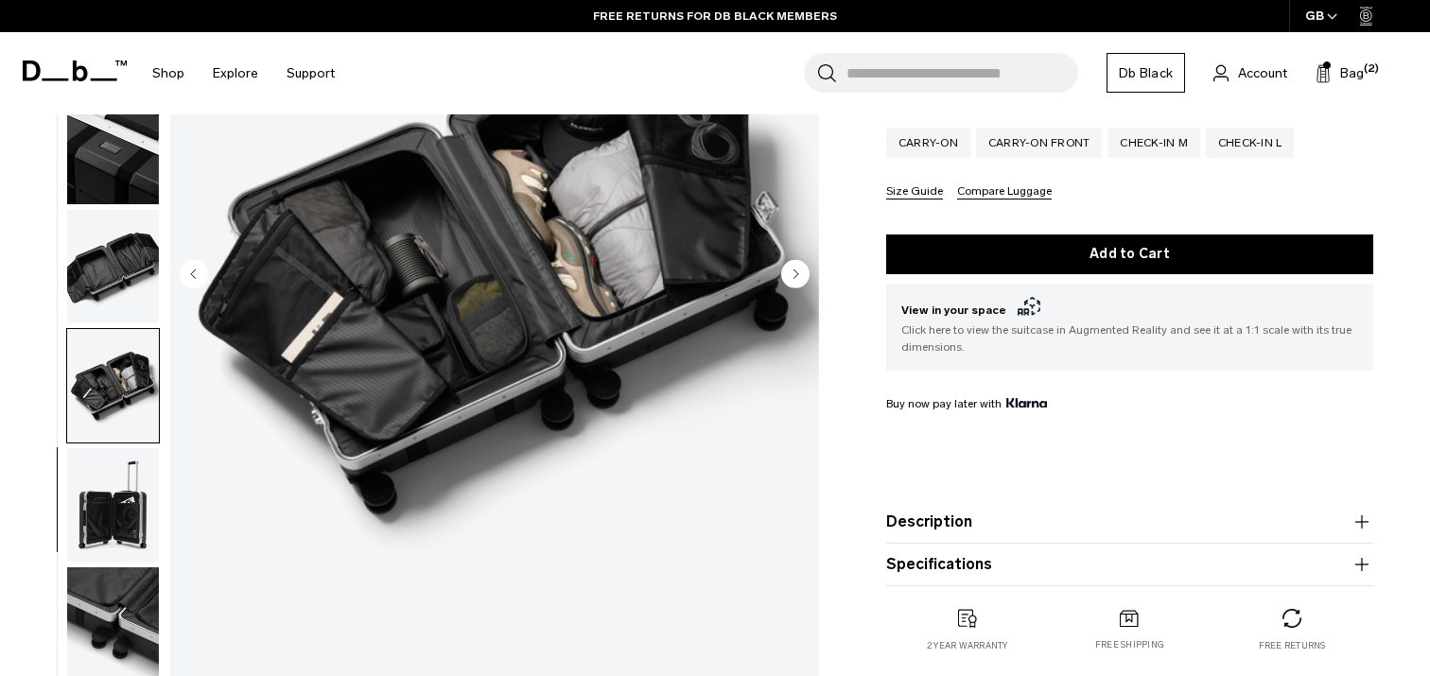
click at [112, 507] on img "button" at bounding box center [113, 504] width 92 height 113
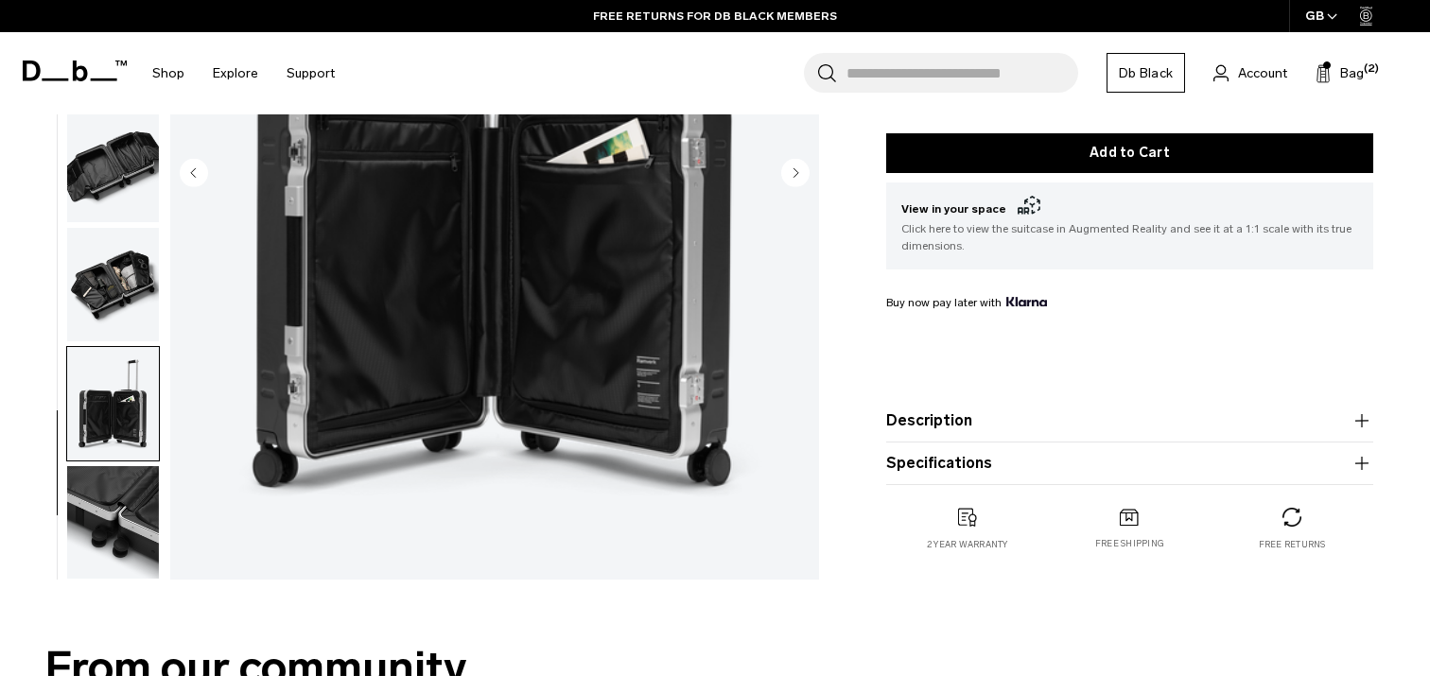
scroll to position [457, 0]
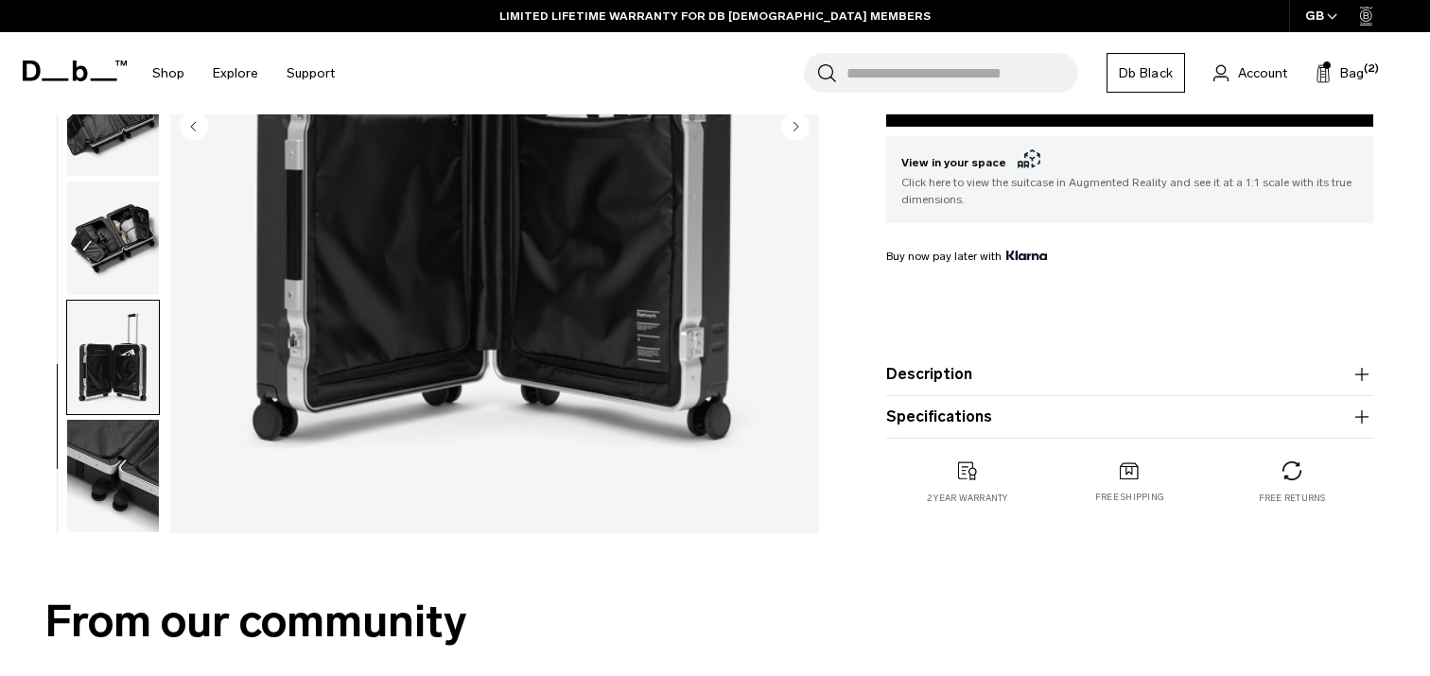
click at [110, 473] on img "button" at bounding box center [113, 475] width 92 height 113
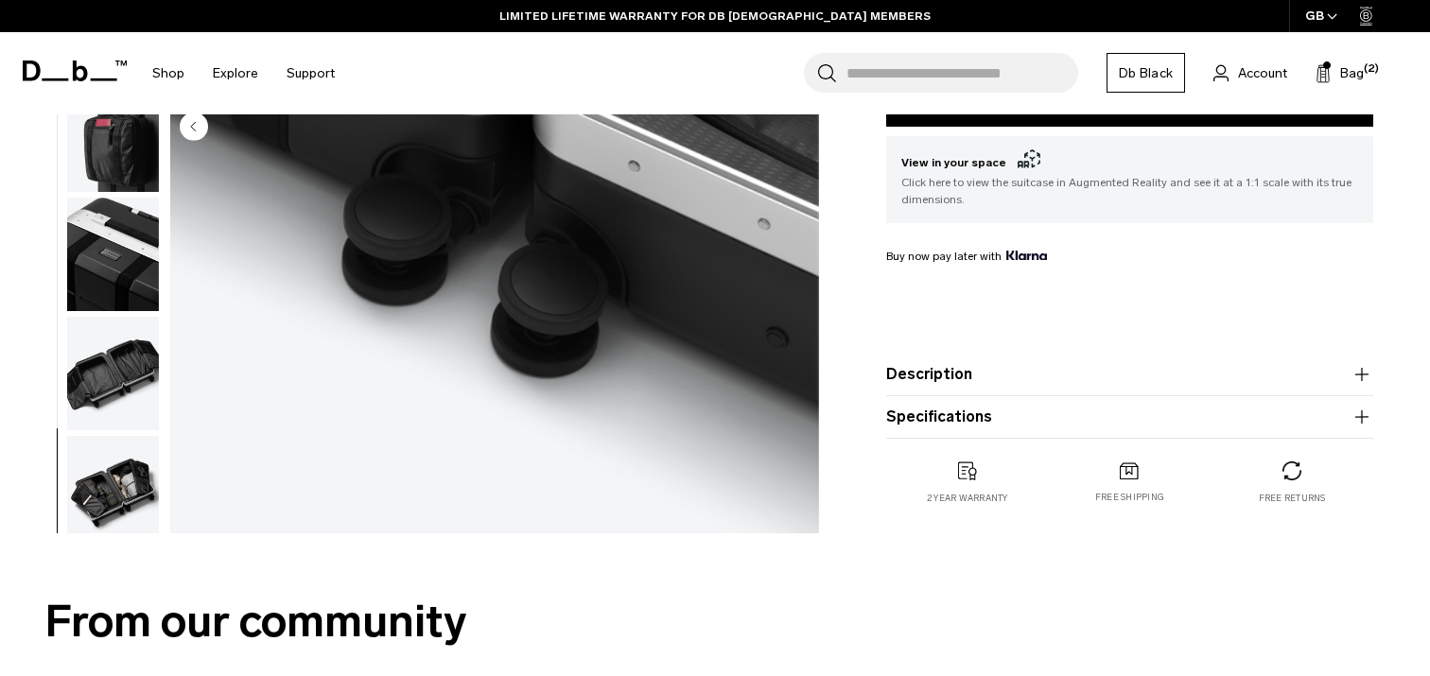
click at [104, 440] on img "button" at bounding box center [113, 492] width 92 height 113
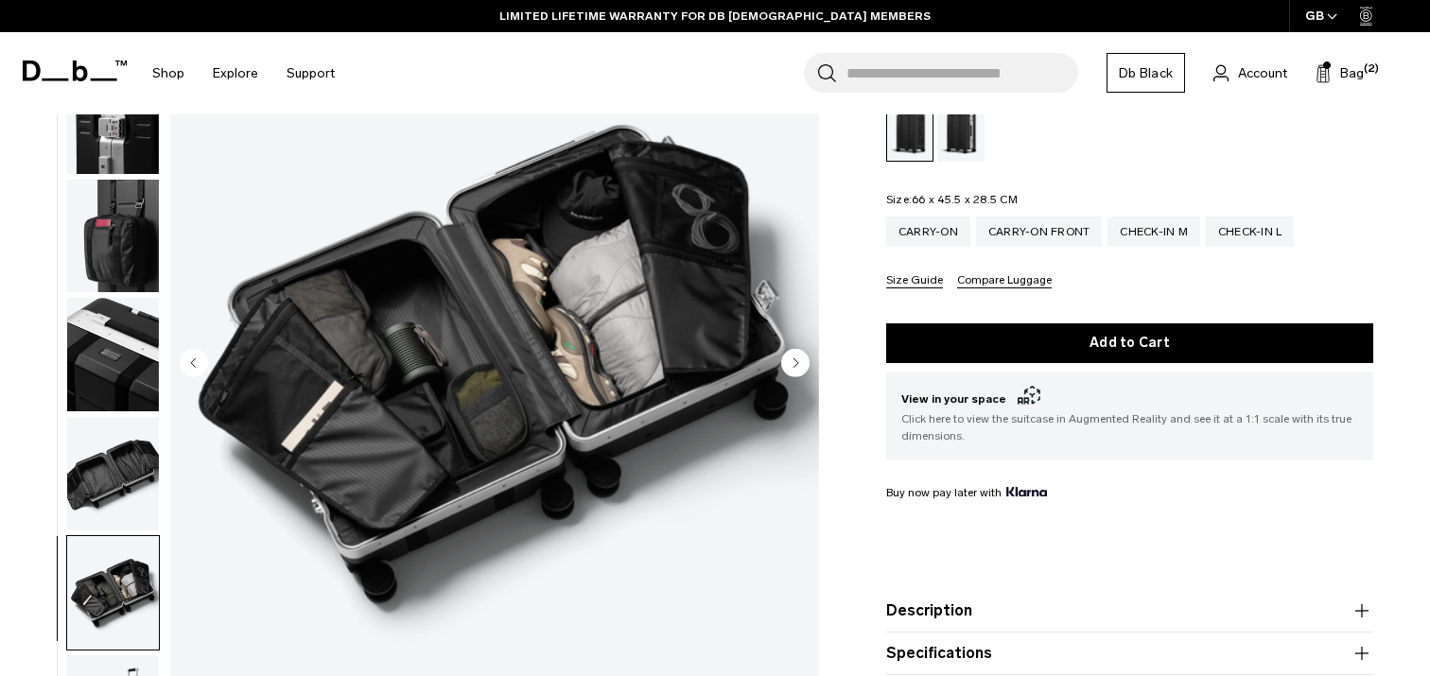
scroll to position [87, 0]
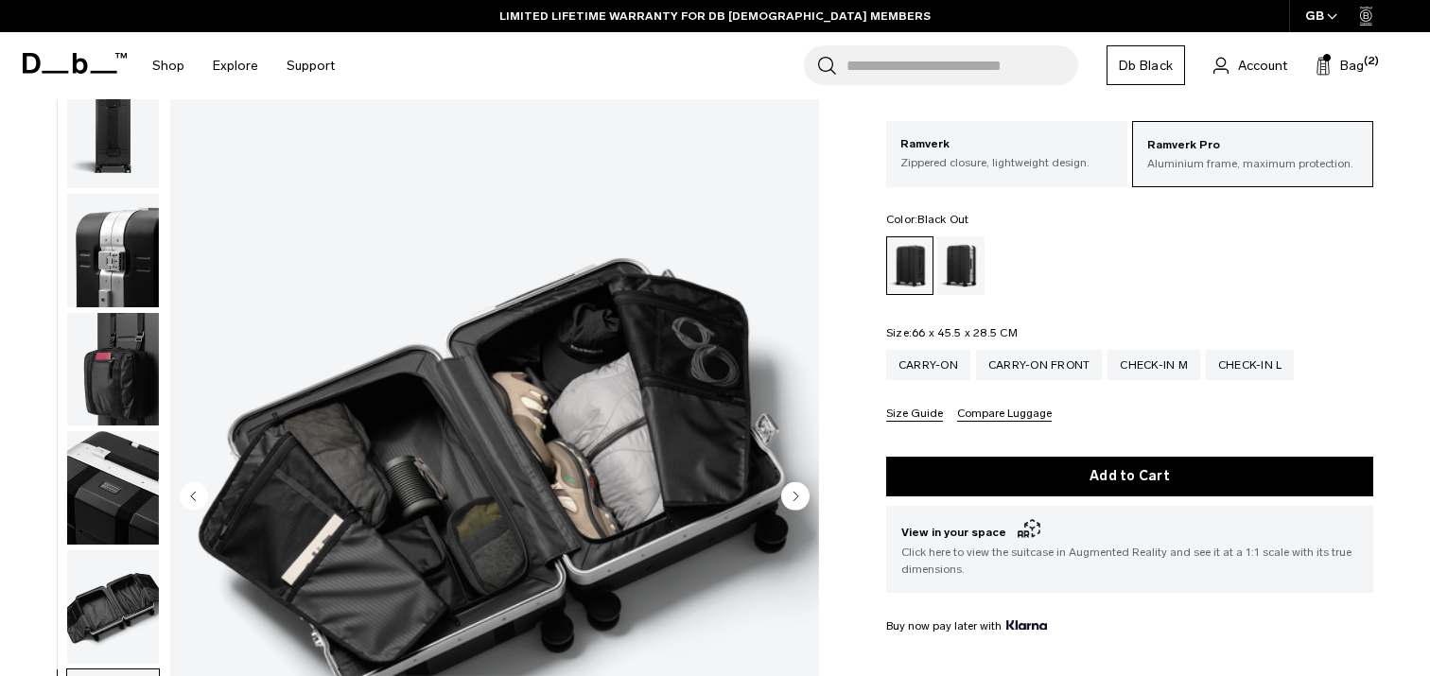
click at [107, 466] on img "button" at bounding box center [113, 487] width 92 height 113
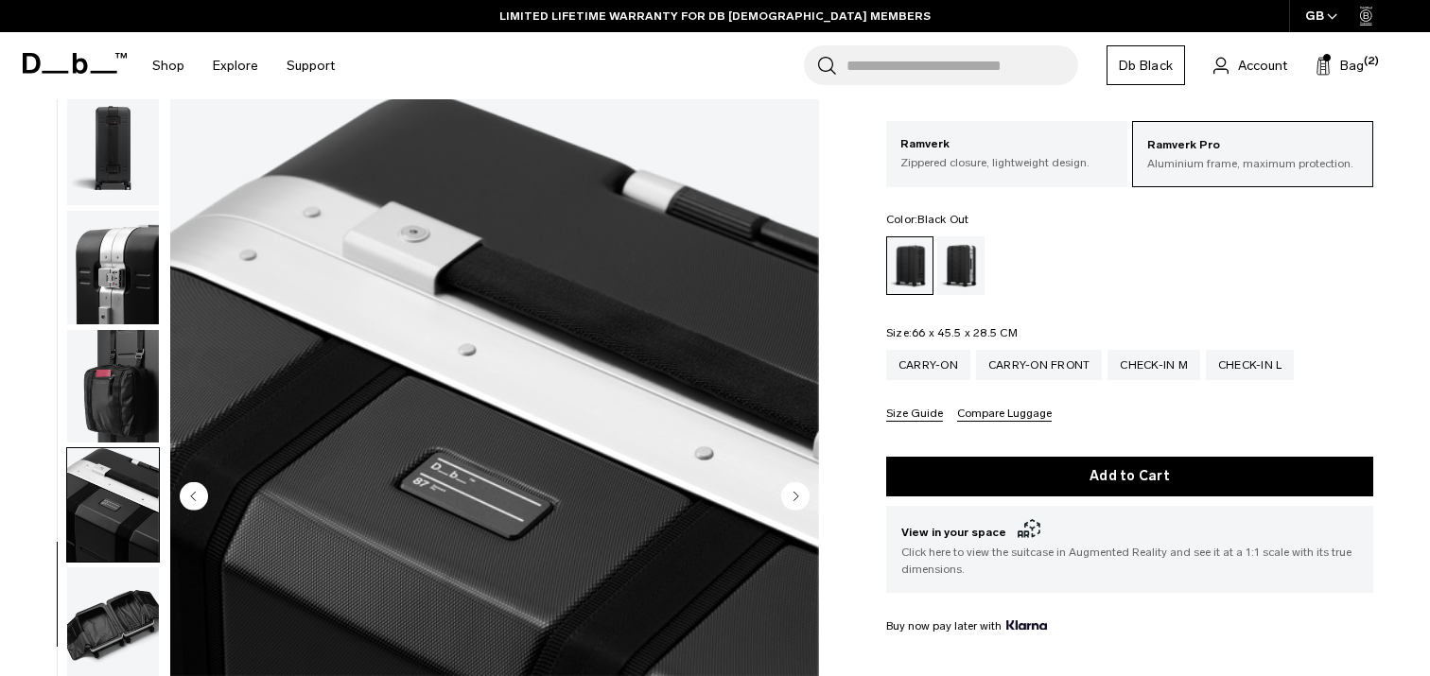
click at [113, 385] on img "button" at bounding box center [113, 386] width 92 height 113
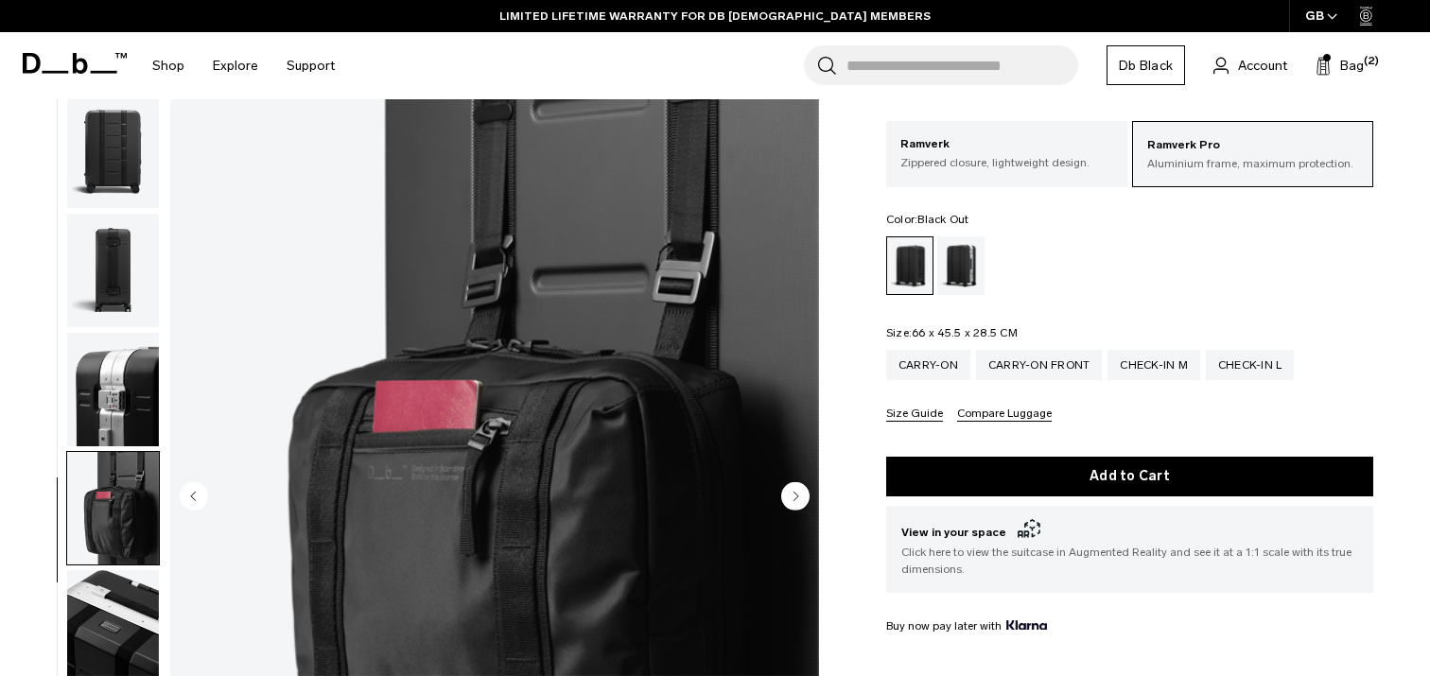
click at [123, 377] on img "button" at bounding box center [113, 389] width 92 height 113
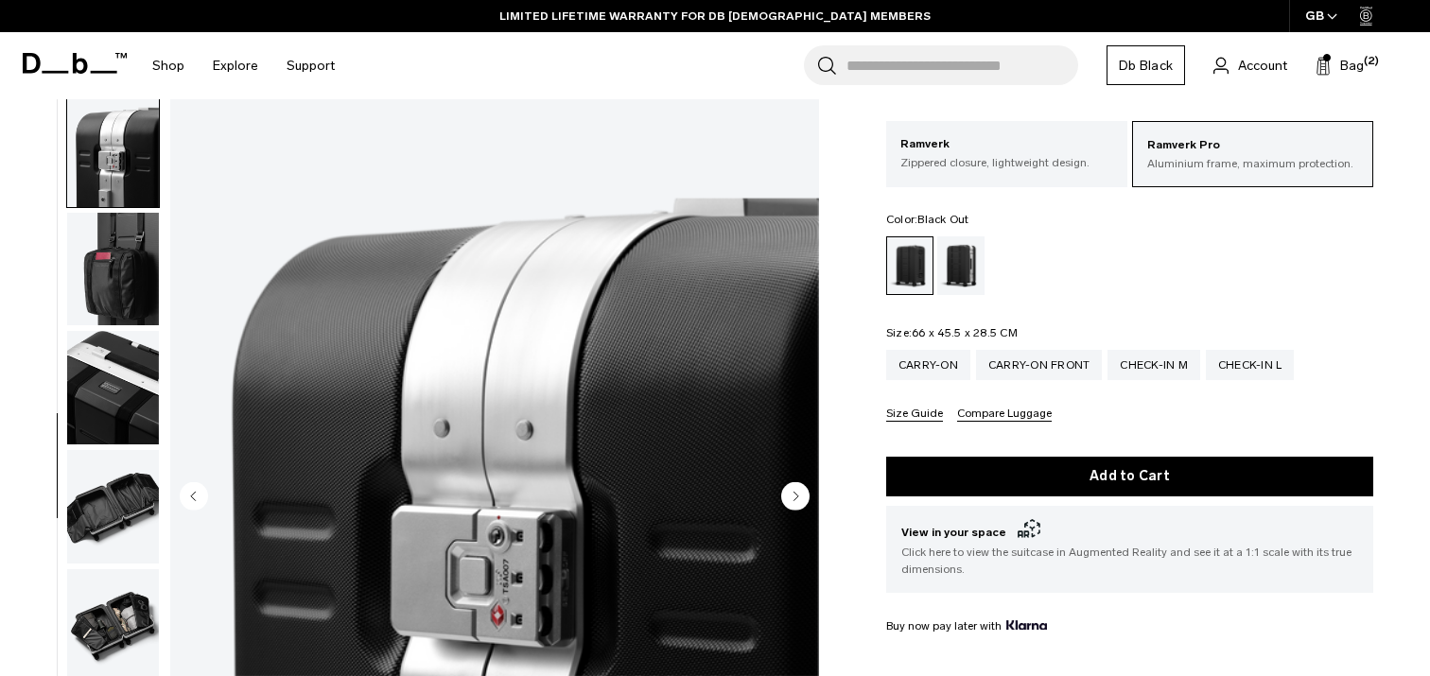
scroll to position [0, 0]
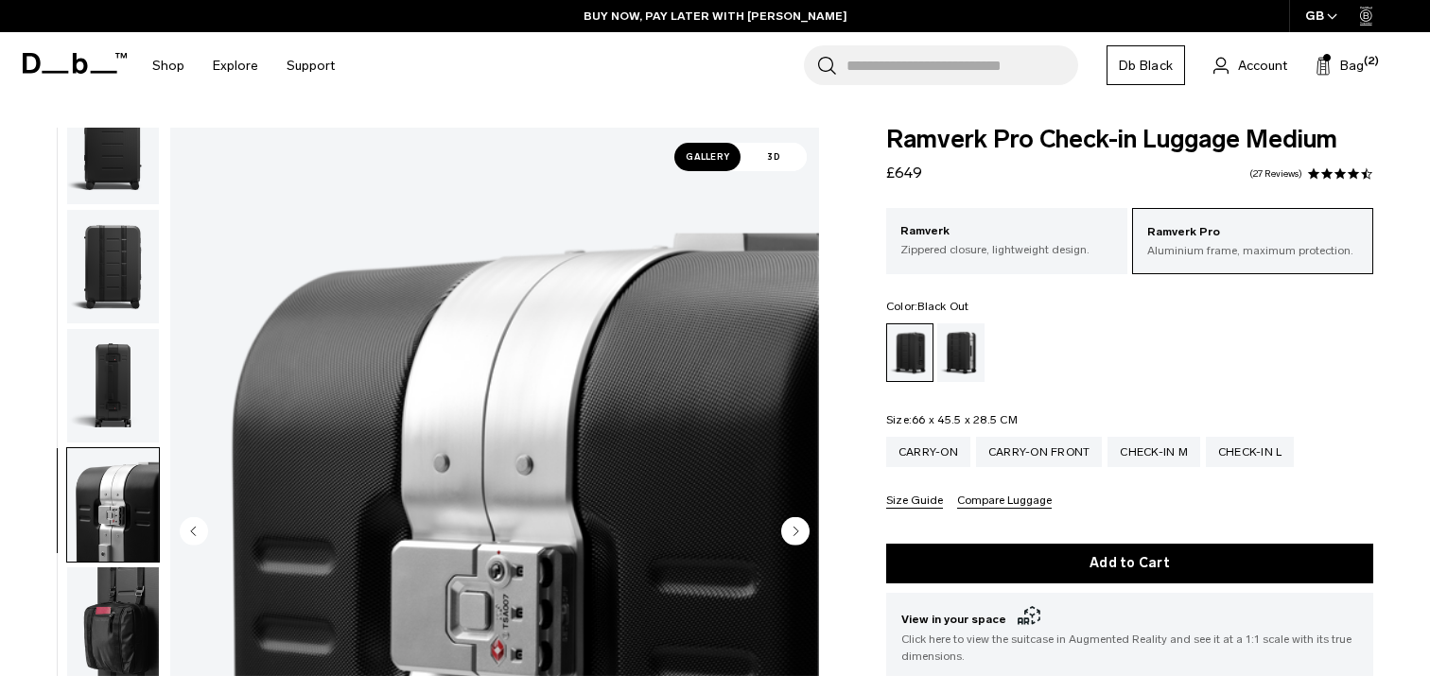
click at [110, 300] on img "button" at bounding box center [113, 266] width 92 height 113
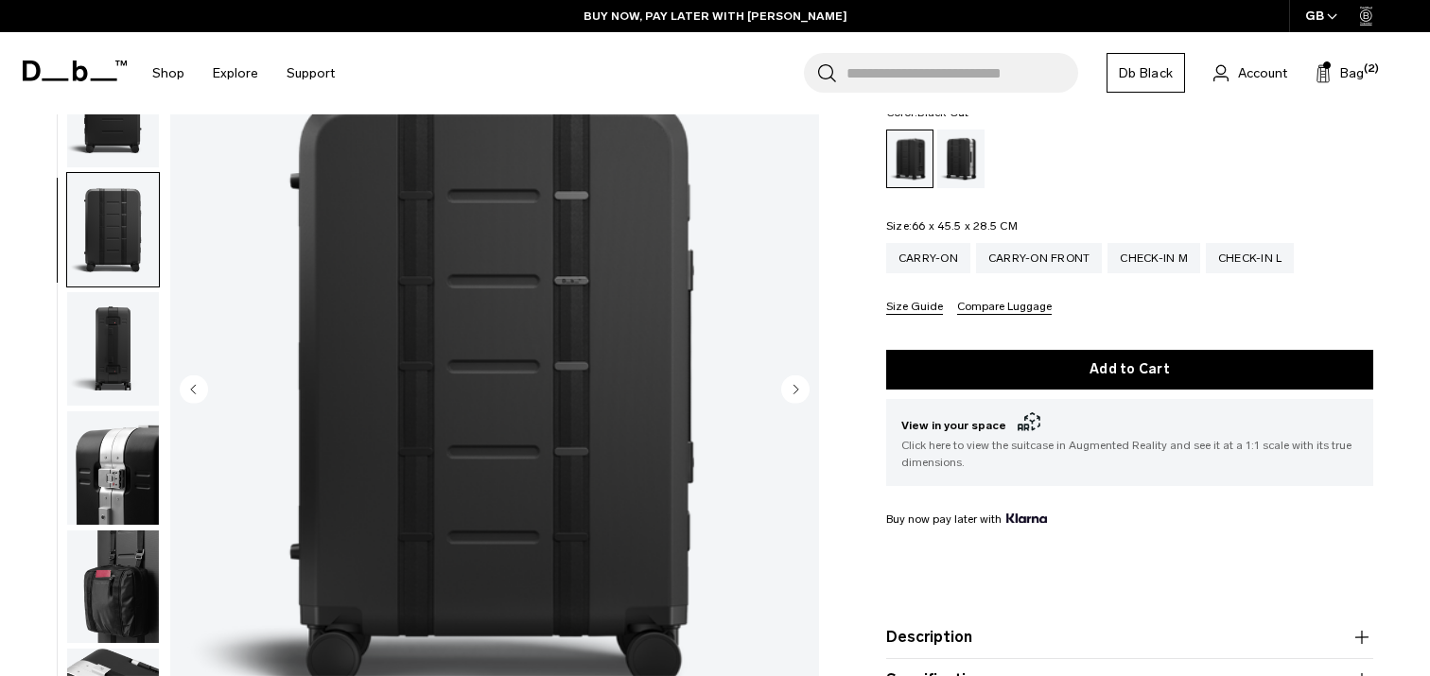
scroll to position [172, 0]
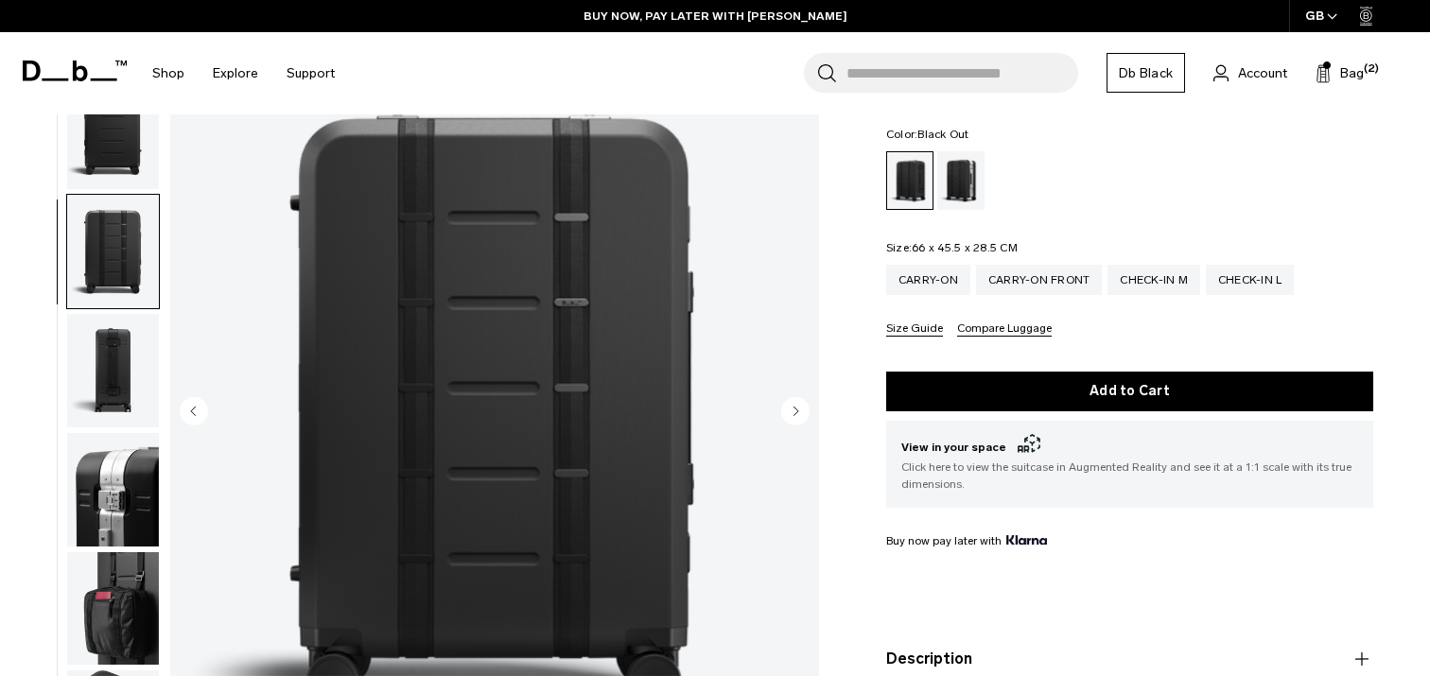
click at [797, 412] on icon "Next slide" at bounding box center [795, 411] width 5 height 9
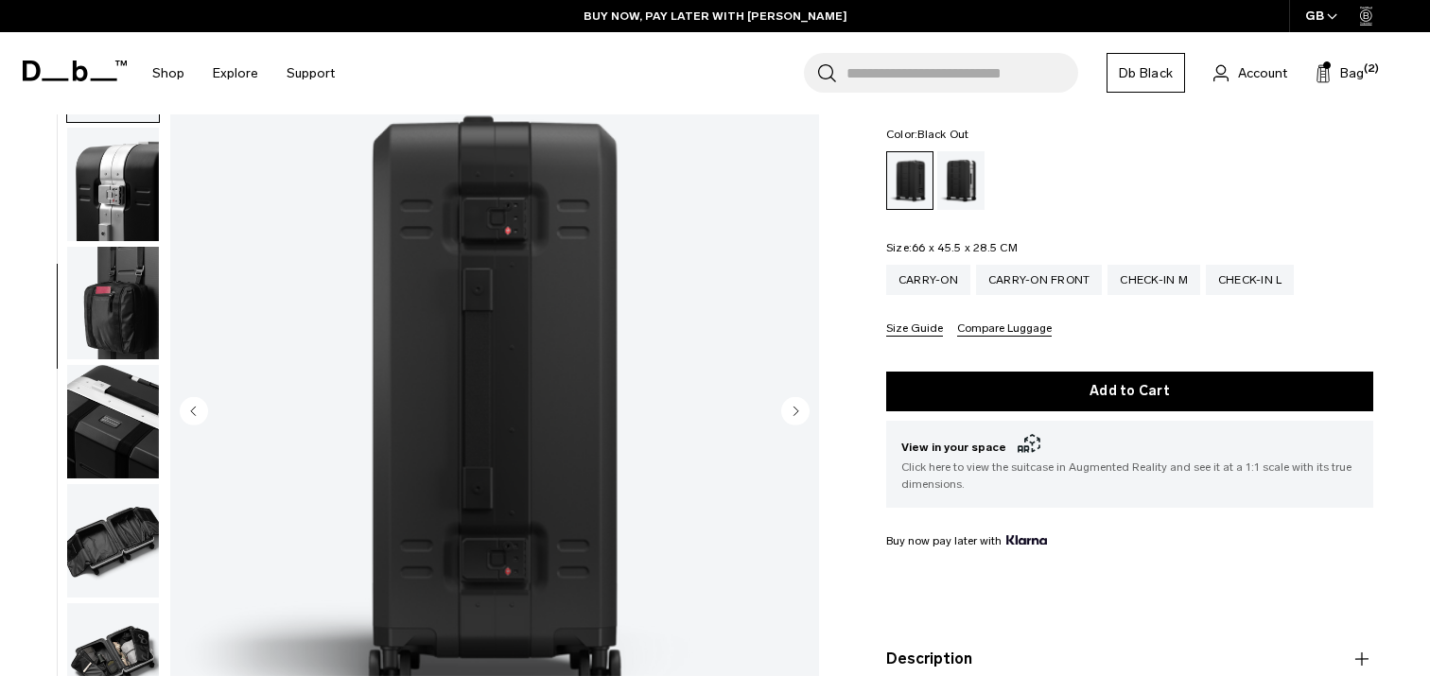
click at [797, 412] on icon "Next slide" at bounding box center [795, 411] width 5 height 9
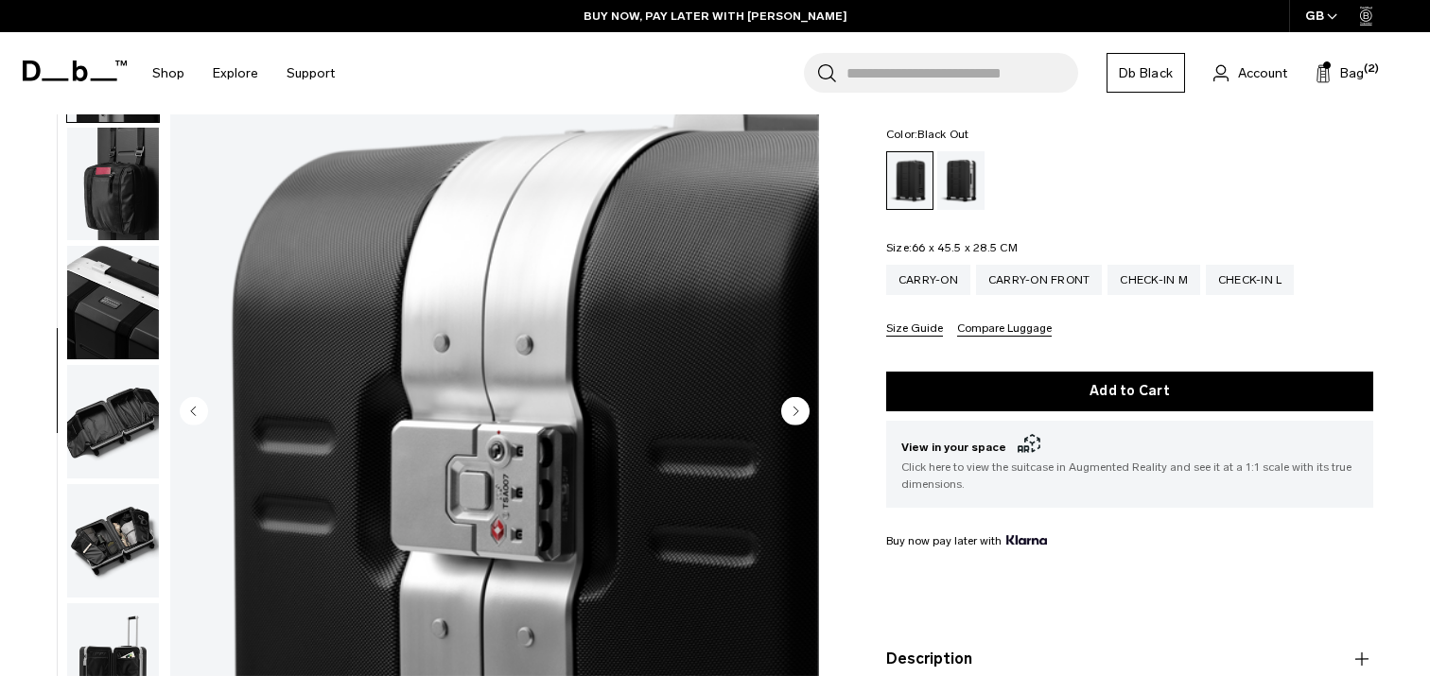
scroll to position [150, 0]
